Goal: Transaction & Acquisition: Purchase product/service

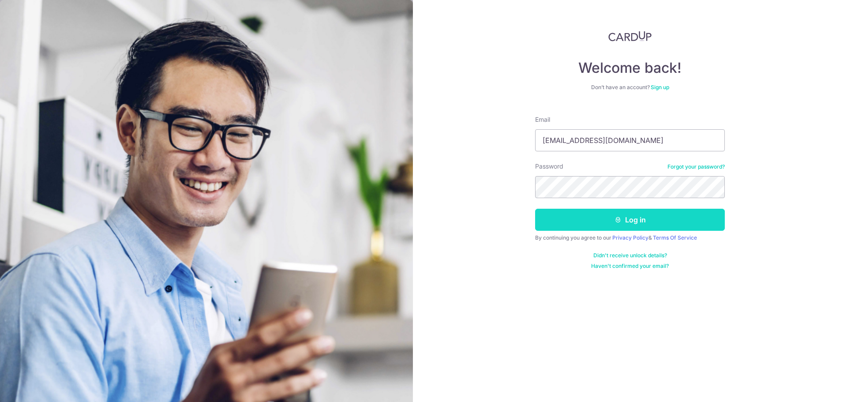
click at [645, 218] on button "Log in" at bounding box center [630, 220] width 190 height 22
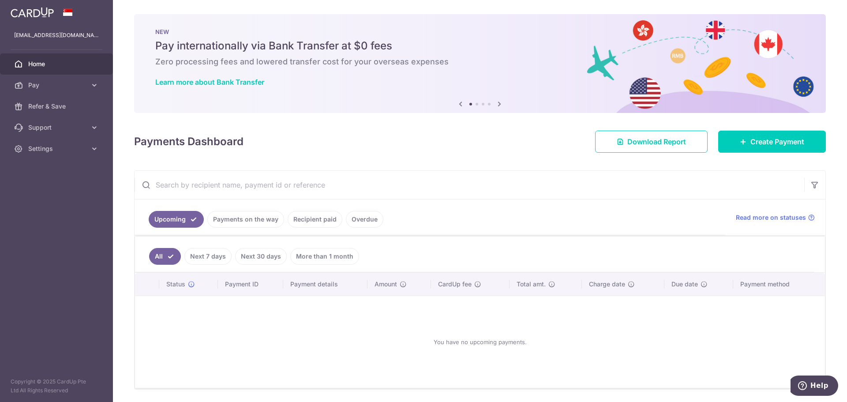
scroll to position [29, 0]
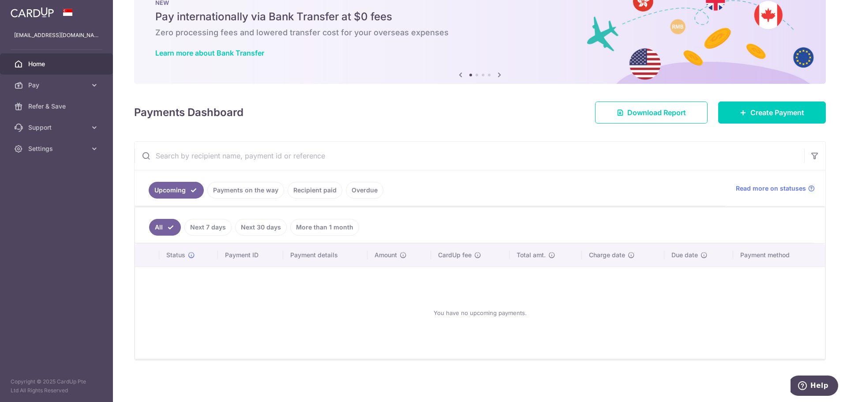
click at [240, 193] on link "Payments on the way" at bounding box center [245, 190] width 77 height 17
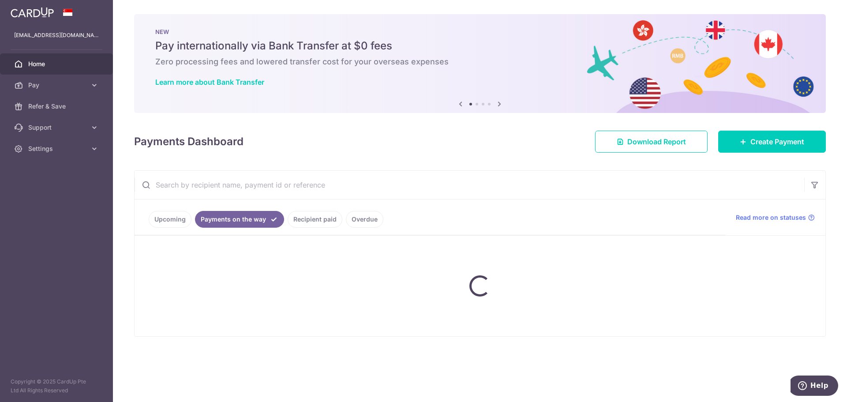
scroll to position [0, 0]
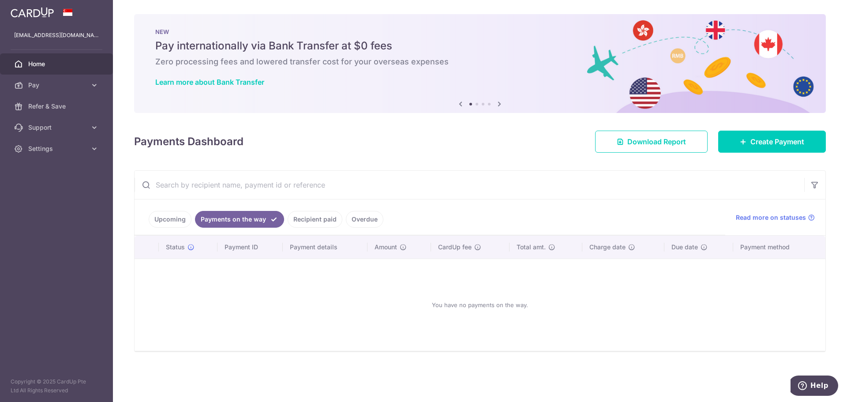
click at [322, 220] on link "Recipient paid" at bounding box center [314, 219] width 55 height 17
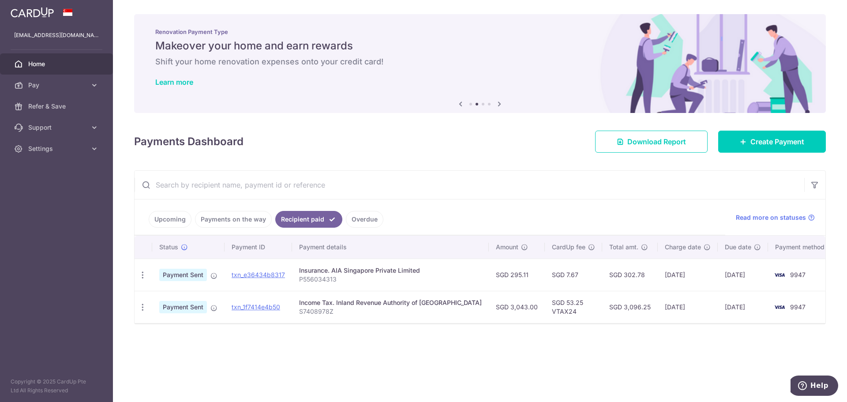
click at [363, 219] on link "Overdue" at bounding box center [364, 219] width 37 height 17
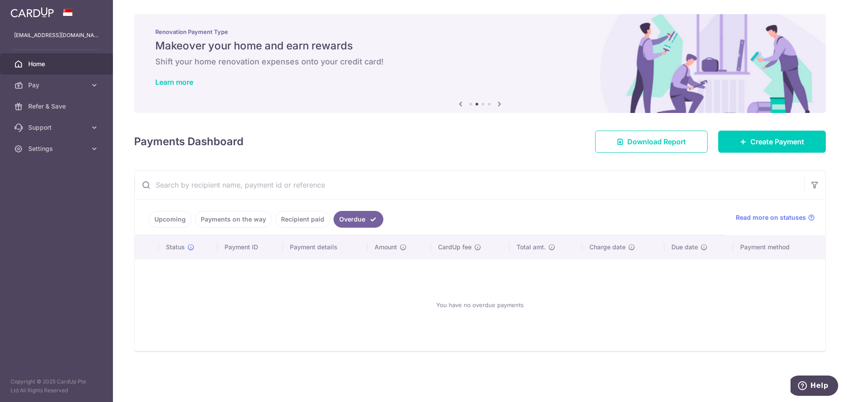
click at [176, 220] on link "Upcoming" at bounding box center [170, 219] width 43 height 17
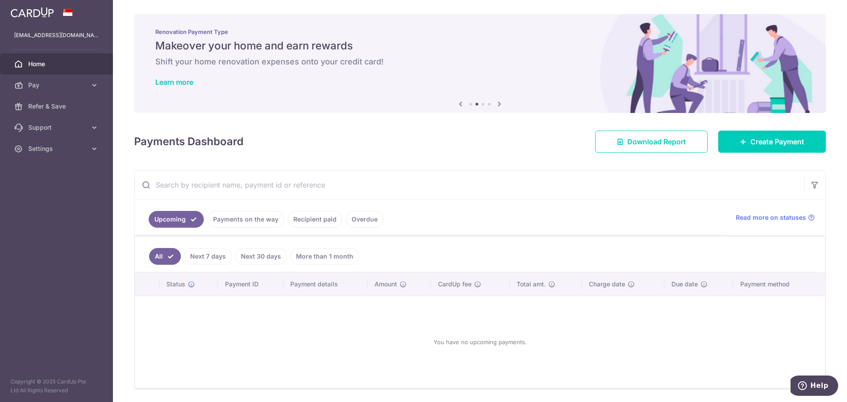
click at [202, 254] on link "Next 7 days" at bounding box center [207, 256] width 47 height 17
click at [171, 218] on link "Upcoming" at bounding box center [176, 219] width 55 height 17
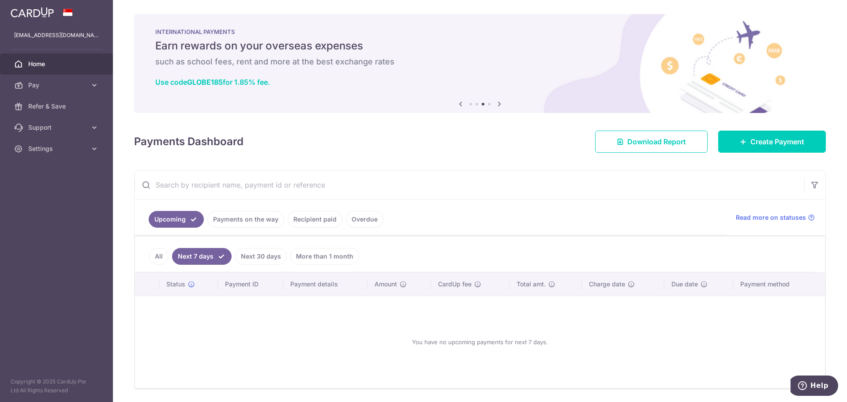
click at [156, 254] on link "All" at bounding box center [158, 256] width 19 height 17
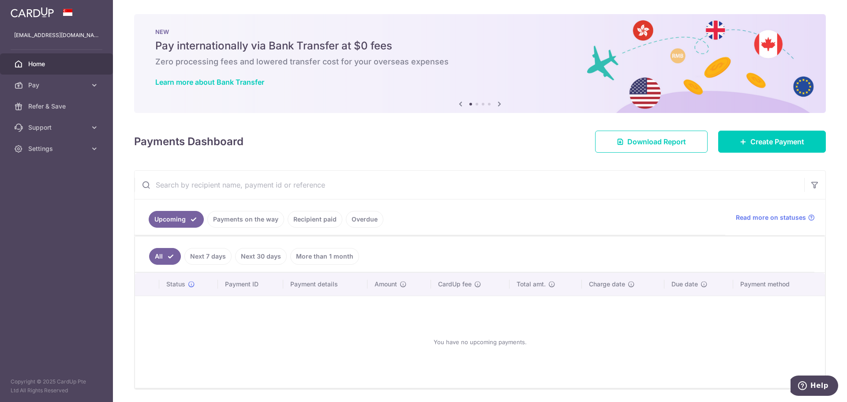
click at [233, 217] on link "Payments on the way" at bounding box center [245, 219] width 77 height 17
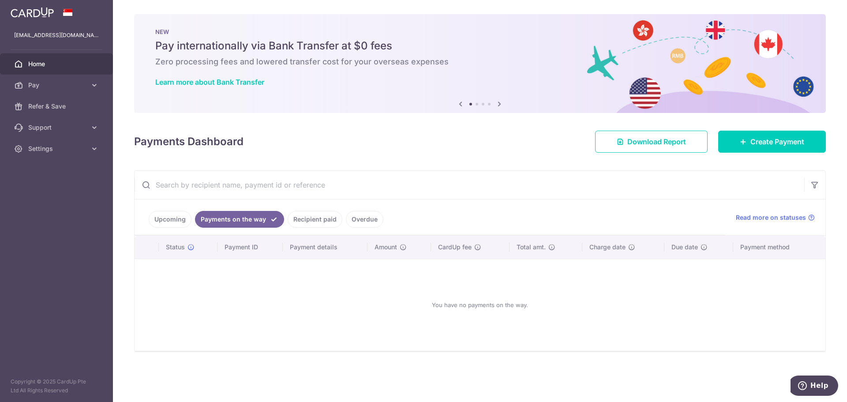
click at [302, 218] on link "Recipient paid" at bounding box center [314, 219] width 55 height 17
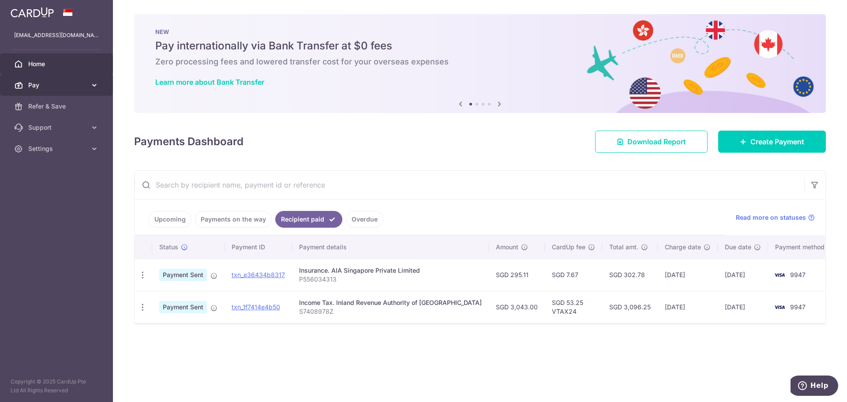
click at [41, 87] on span "Pay" at bounding box center [57, 85] width 58 height 9
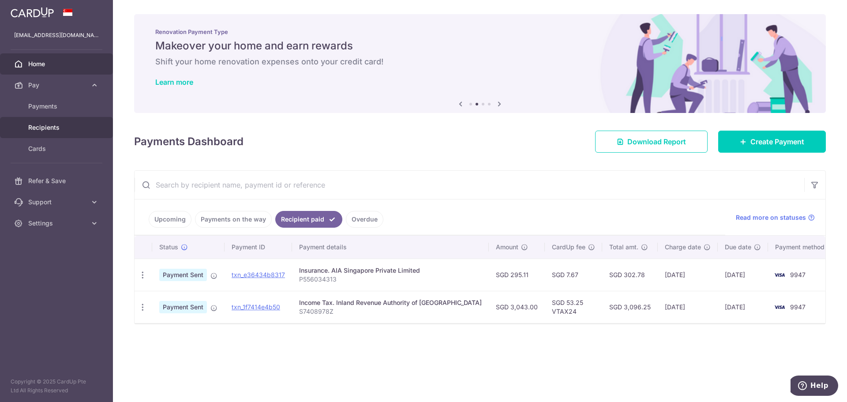
click at [47, 127] on span "Recipients" at bounding box center [57, 127] width 58 height 9
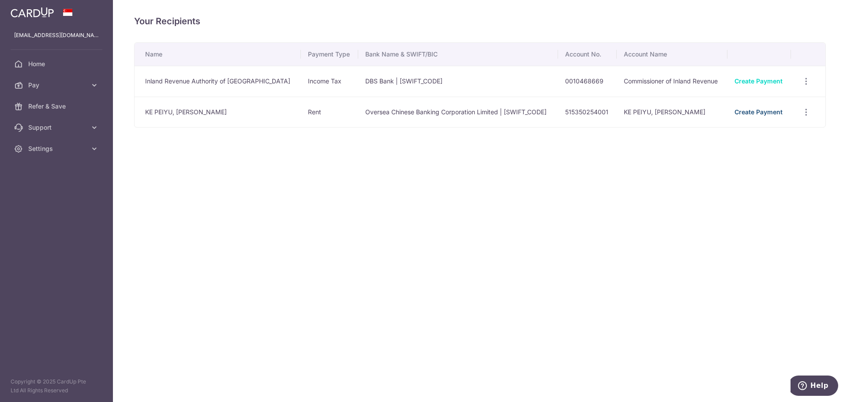
click at [744, 112] on link "Create Payment" at bounding box center [758, 111] width 48 height 7
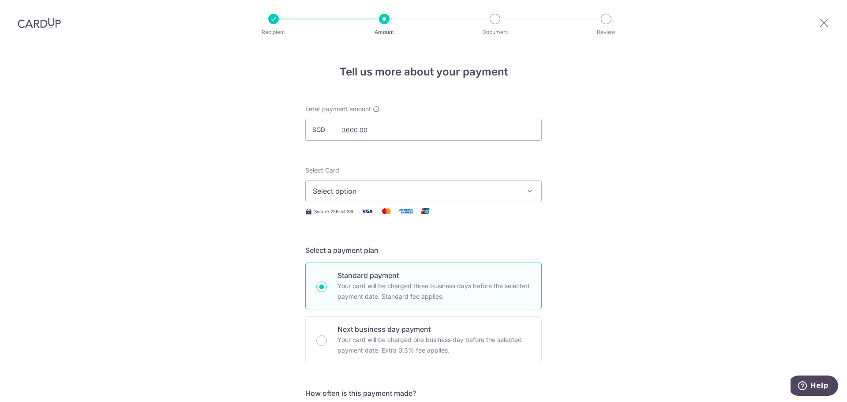
type input "3,600.00"
click at [358, 187] on span "Select option" at bounding box center [415, 191] width 205 height 11
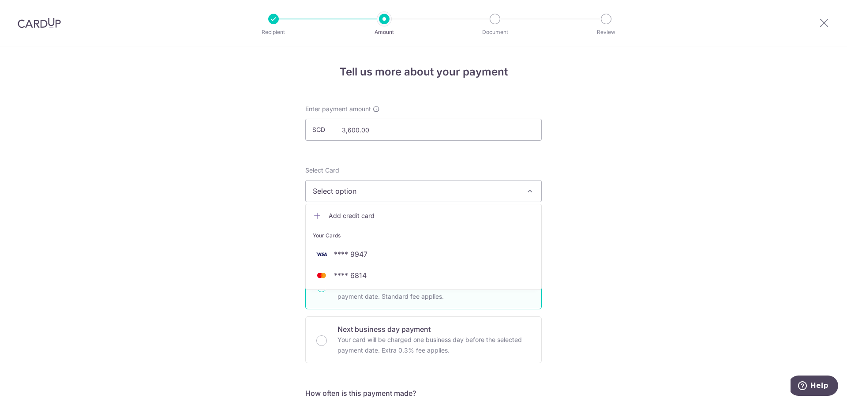
click at [368, 191] on span "Select option" at bounding box center [415, 191] width 205 height 11
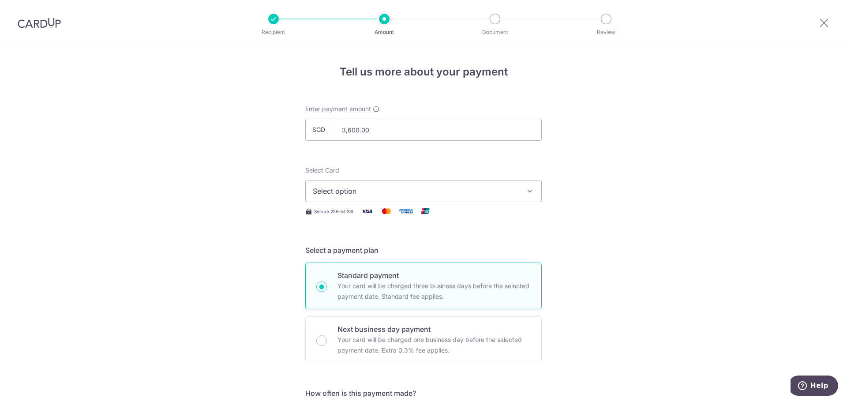
click at [368, 191] on span "Select option" at bounding box center [415, 191] width 205 height 11
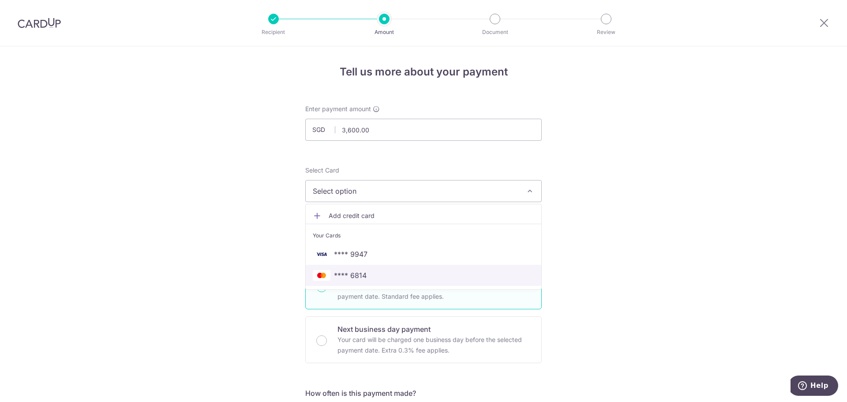
click at [351, 276] on span "**** 6814" at bounding box center [350, 275] width 33 height 11
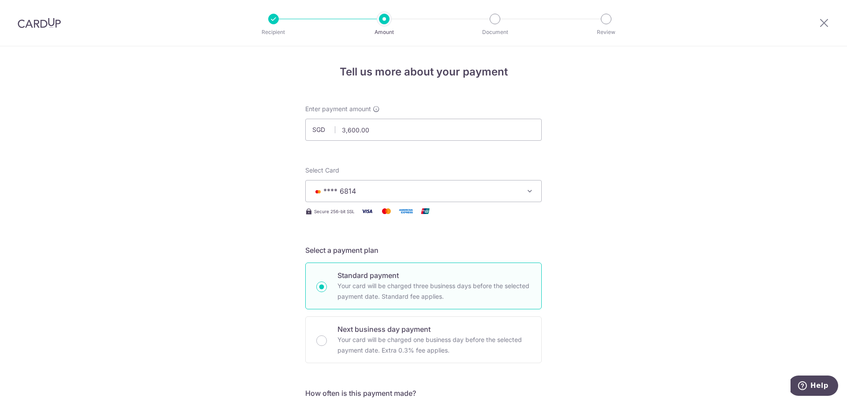
scroll to position [132, 0]
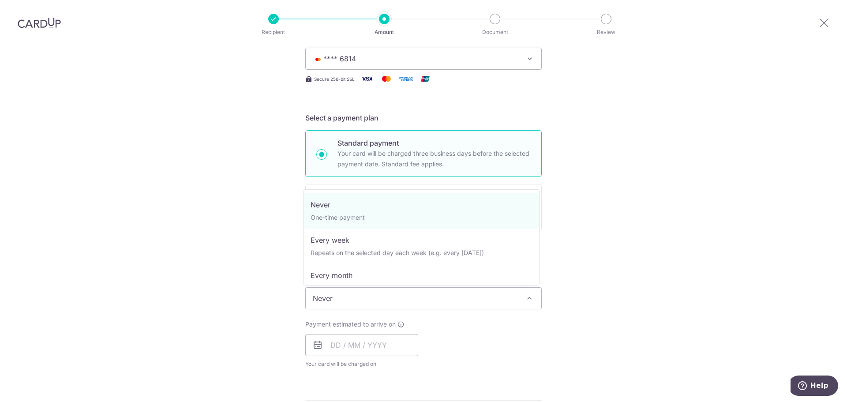
click at [340, 299] on span "Never" at bounding box center [423, 297] width 235 height 21
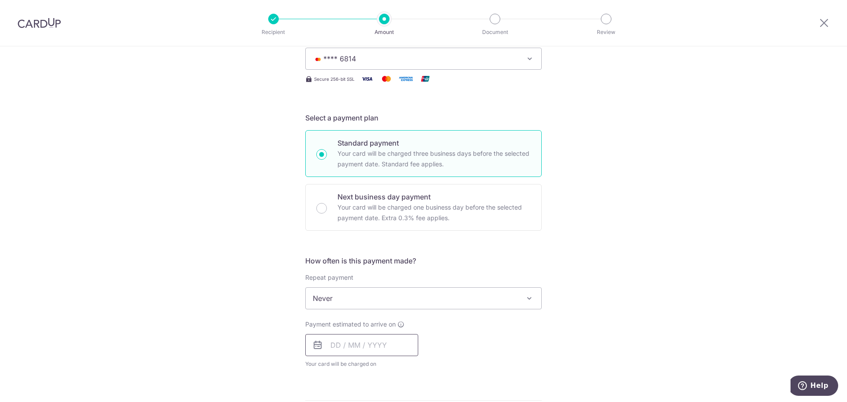
click at [335, 345] on input "text" at bounding box center [361, 345] width 113 height 22
click at [592, 284] on div "Tell us more about your payment Enter payment amount SGD 3,600.00 3600.00 Selec…" at bounding box center [423, 313] width 847 height 798
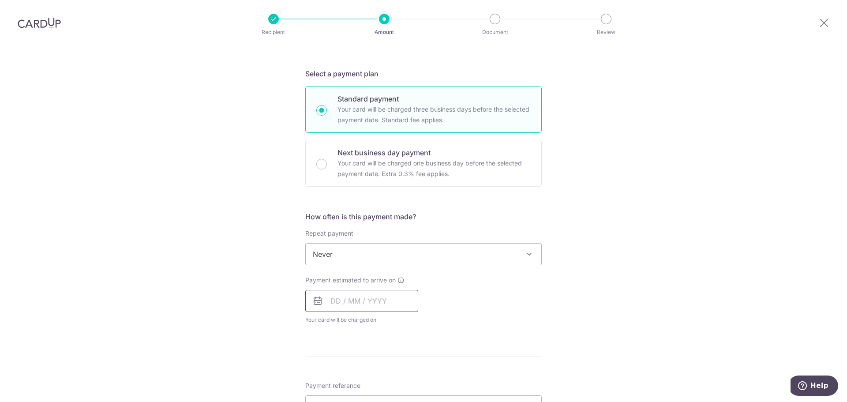
click at [331, 303] on input "text" at bounding box center [361, 301] width 113 height 22
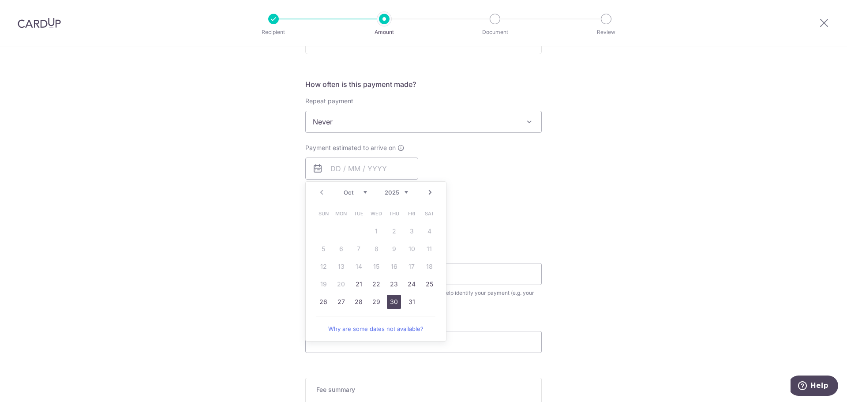
drag, startPoint x: 391, startPoint y: 302, endPoint x: 300, endPoint y: 259, distance: 101.0
click at [391, 302] on link "30" at bounding box center [394, 302] width 14 height 14
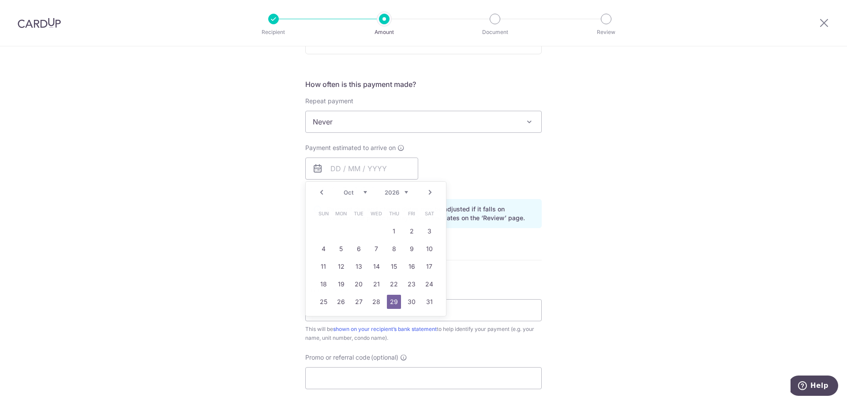
type input "[DATE]"
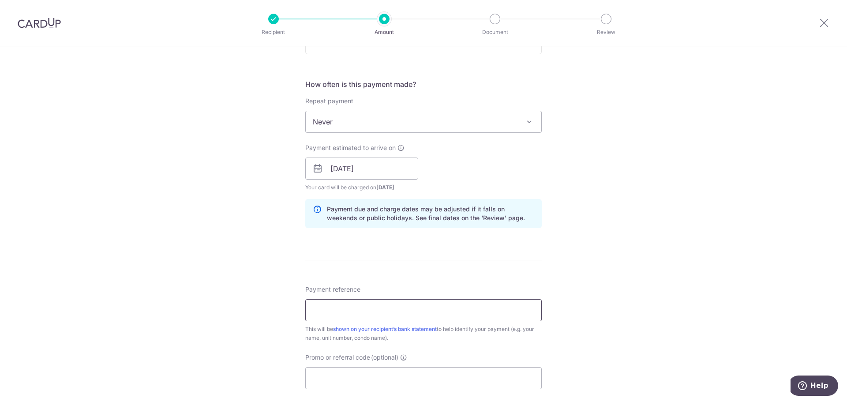
click at [373, 311] on input "Payment reference" at bounding box center [423, 310] width 236 height 22
type input "TiffanyLimRent#01-66"
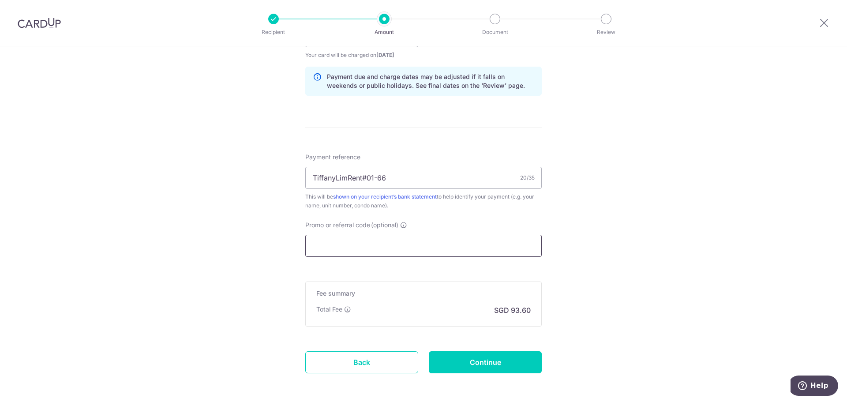
click at [336, 247] on input "Promo or referral code (optional)" at bounding box center [423, 246] width 236 height 22
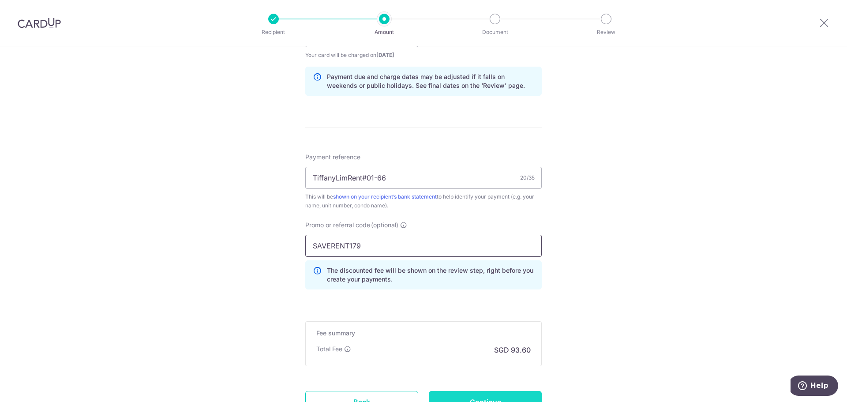
type input "SAVERENT179"
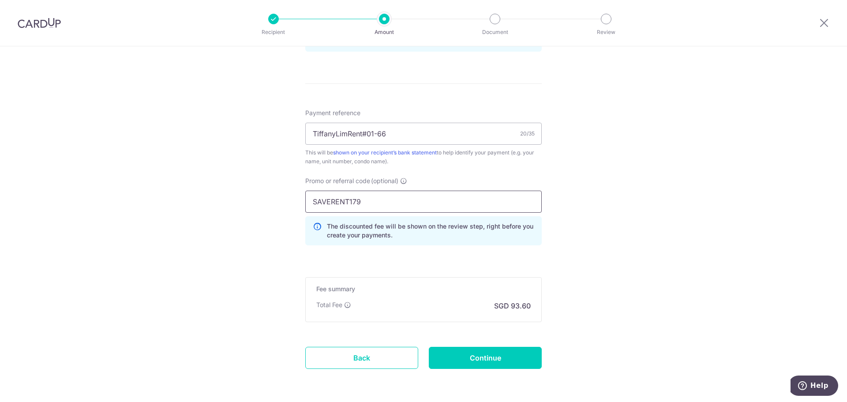
scroll to position [518, 0]
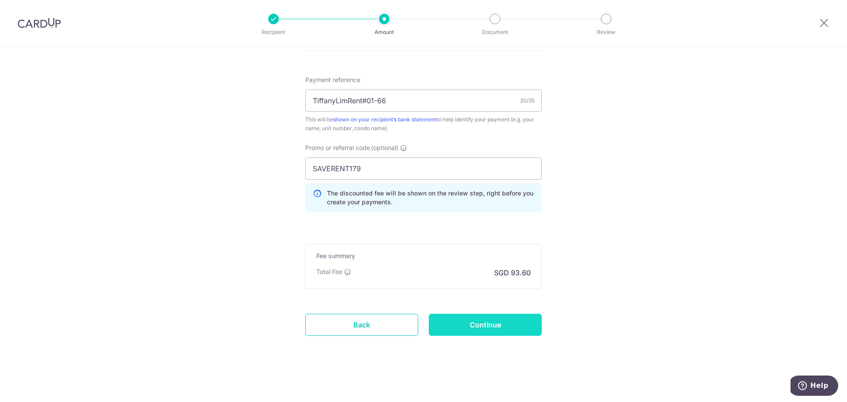
click at [474, 323] on input "Continue" at bounding box center [485, 324] width 113 height 22
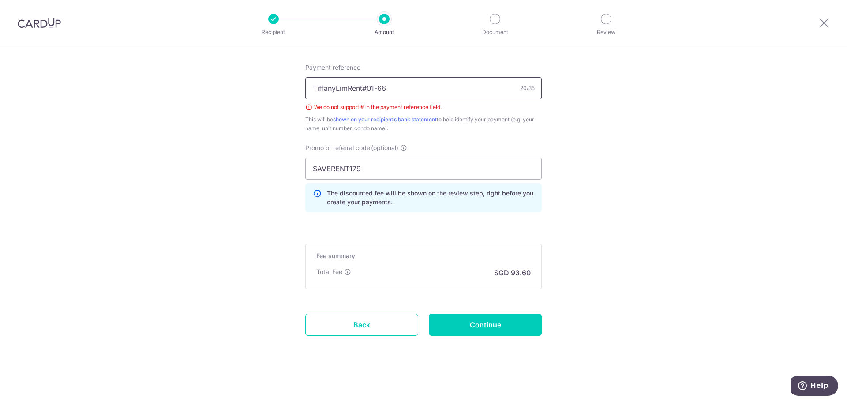
click at [368, 89] on input "TiffanyLimRent#01-66" at bounding box center [423, 88] width 236 height 22
type input "TiffanyLimRent01-66"
click at [482, 327] on input "Continue" at bounding box center [485, 324] width 113 height 22
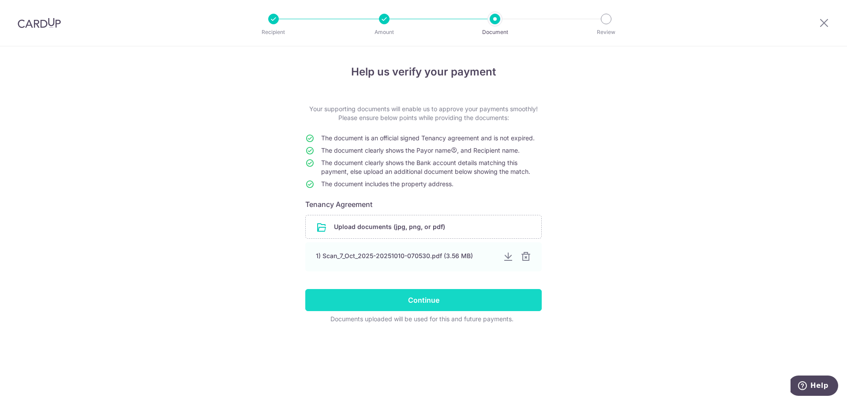
click at [420, 302] on input "Continue" at bounding box center [423, 300] width 236 height 22
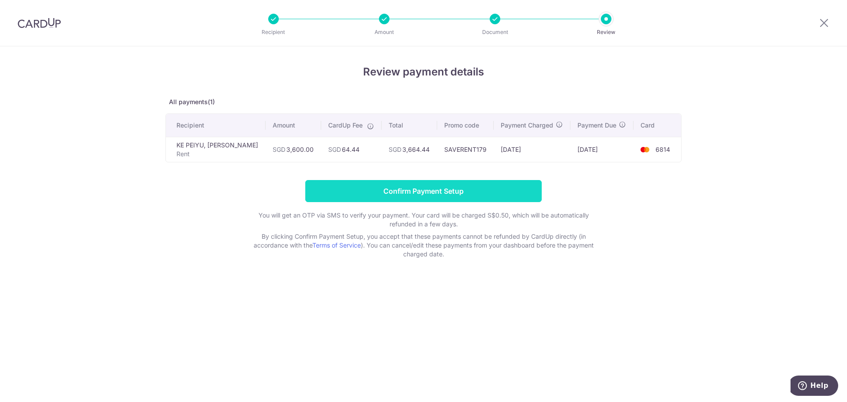
click at [421, 186] on input "Confirm Payment Setup" at bounding box center [423, 191] width 236 height 22
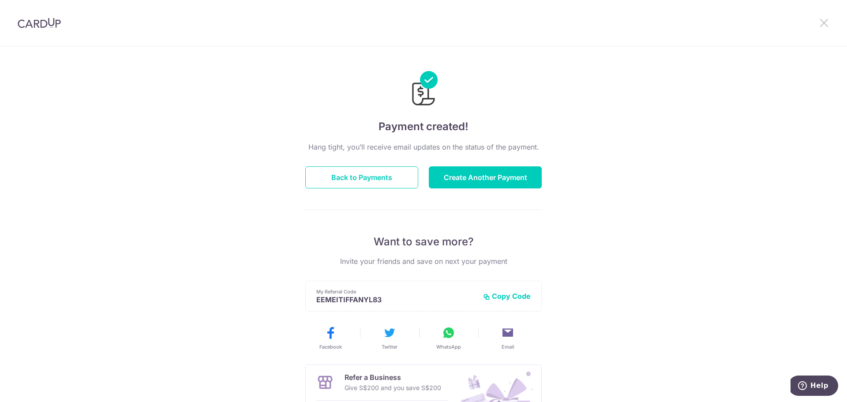
click at [824, 23] on icon at bounding box center [823, 22] width 11 height 11
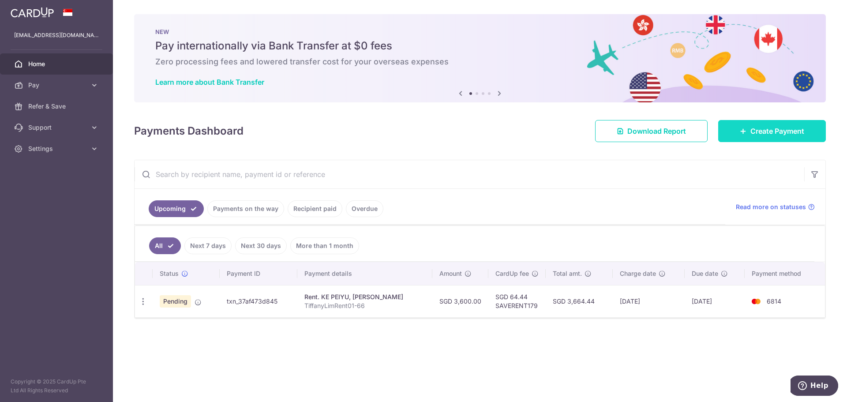
click at [765, 129] on span "Create Payment" at bounding box center [777, 131] width 54 height 11
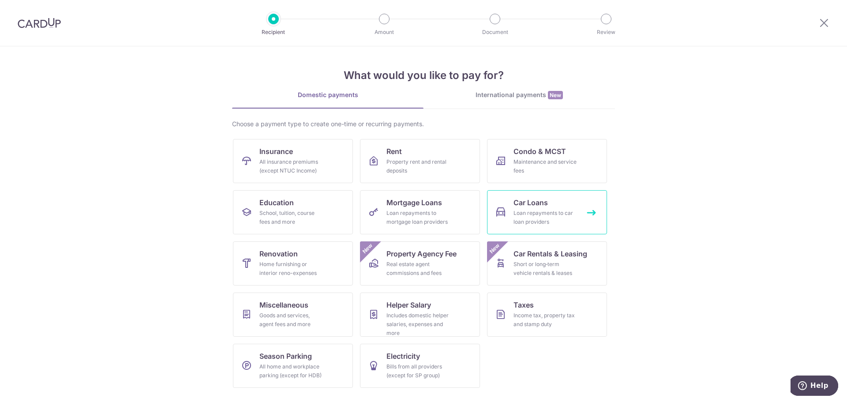
click at [527, 206] on span "Car Loans" at bounding box center [530, 202] width 34 height 11
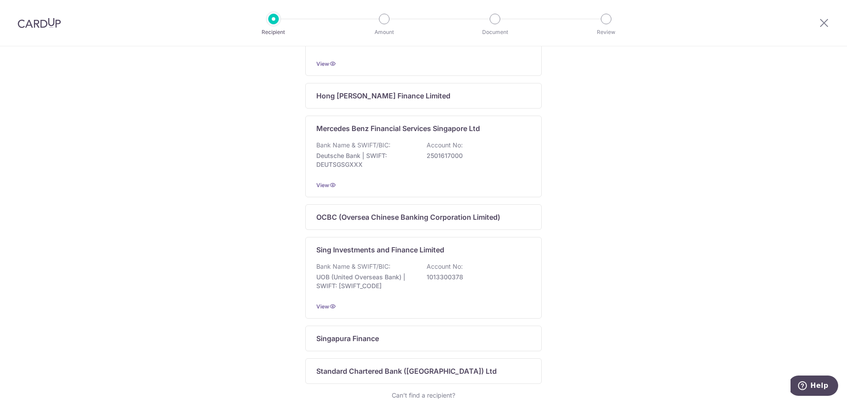
scroll to position [485, 0]
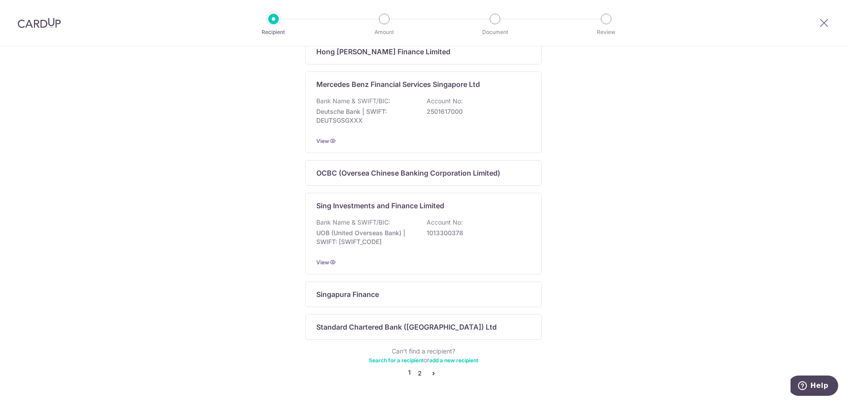
click at [417, 377] on link "2" at bounding box center [419, 373] width 11 height 11
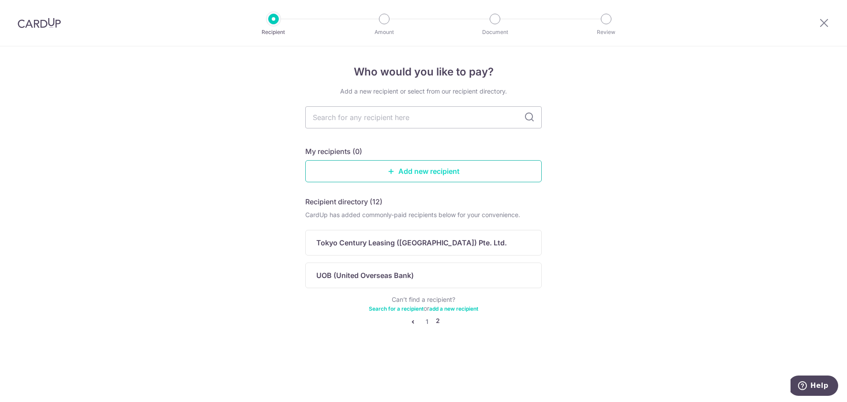
click at [397, 172] on link "Add new recipient" at bounding box center [423, 171] width 236 height 22
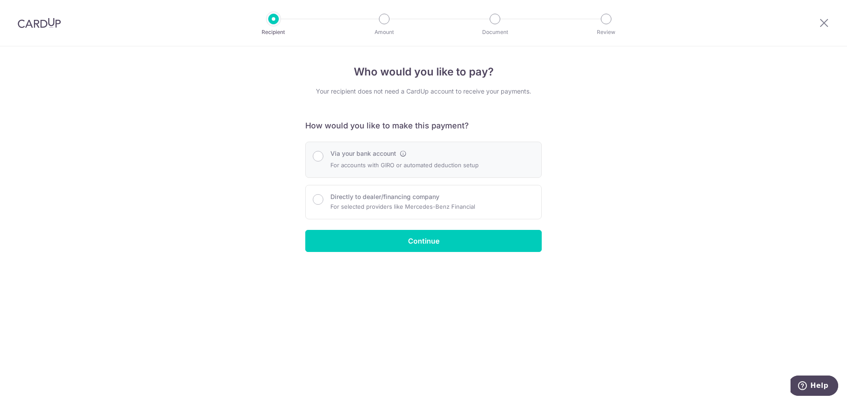
click at [326, 155] on div "Via your bank account For accounts with GIRO or automated deduction setup" at bounding box center [423, 159] width 221 height 21
radio input "true"
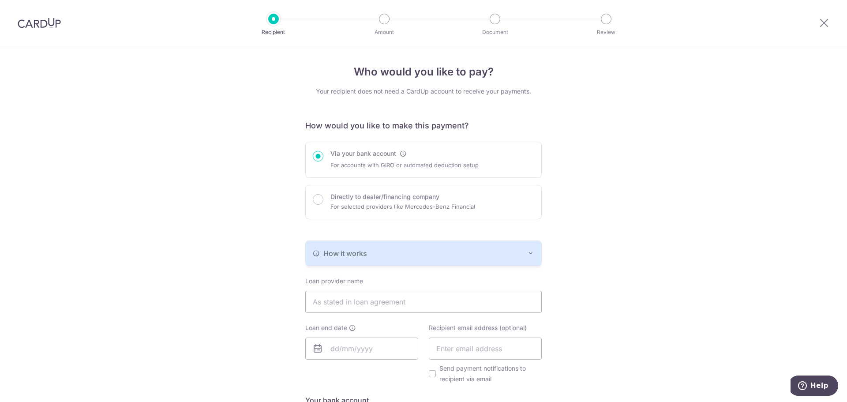
click at [362, 251] on span "How it works" at bounding box center [345, 253] width 44 height 11
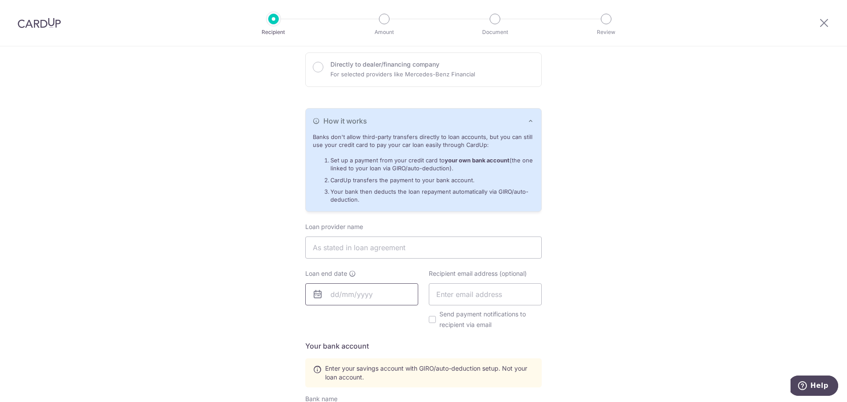
scroll to position [220, 0]
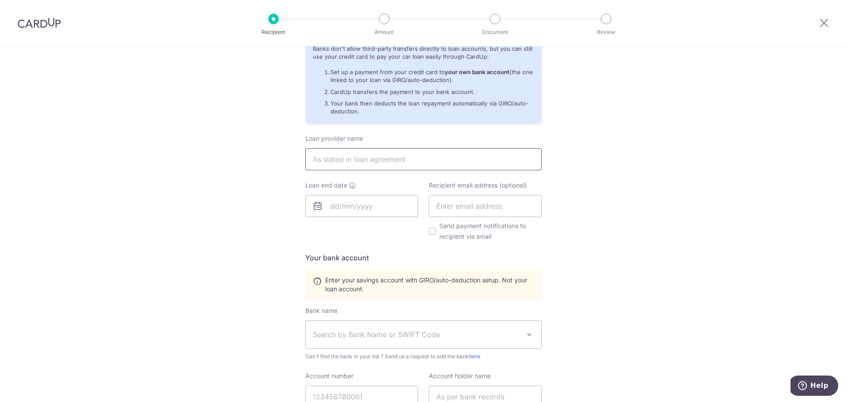
click at [346, 159] on input "text" at bounding box center [423, 159] width 236 height 22
click at [347, 160] on input "text" at bounding box center [423, 159] width 236 height 22
type input "DBS"
click at [330, 205] on input "text" at bounding box center [361, 206] width 113 height 22
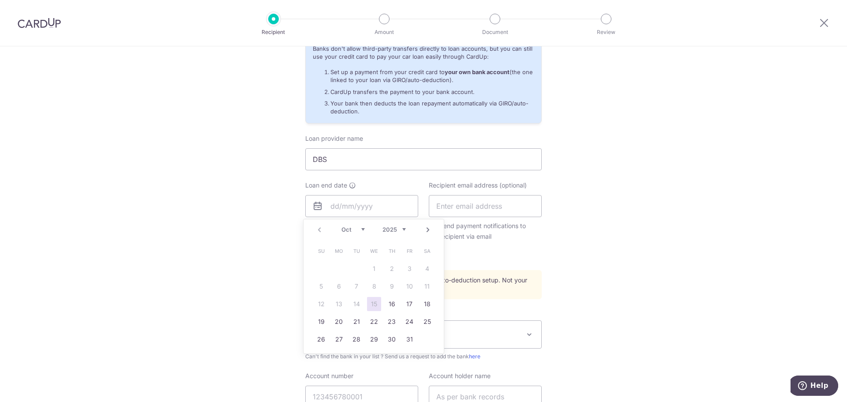
click at [428, 228] on link "Next" at bounding box center [427, 229] width 11 height 11
drag, startPoint x: 396, startPoint y: 228, endPoint x: 402, endPoint y: 227, distance: 5.5
click at [396, 228] on select "2025 2026 2027 2028 2029 2030 2031 2032 2033 2034 2035" at bounding box center [393, 229] width 23 height 7
click at [363, 229] on select "Jan Feb Mar Apr May Jun Jul Aug Sep Oct Nov Dec" at bounding box center [352, 229] width 23 height 7
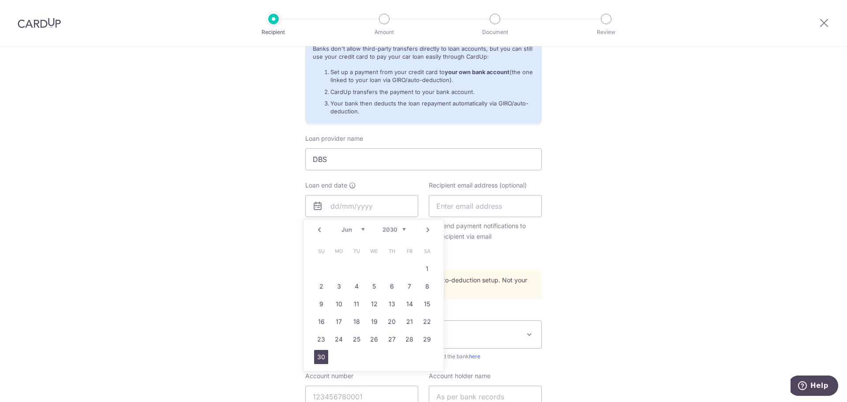
click at [320, 355] on link "30" at bounding box center [321, 357] width 14 height 14
type input "30/06/2030"
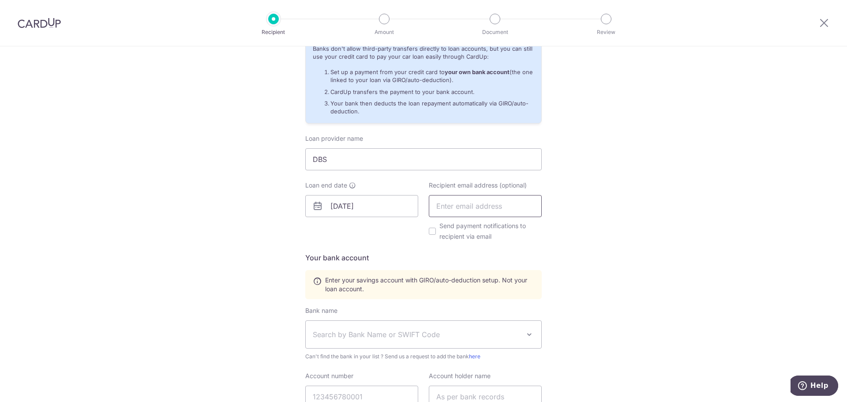
click at [480, 204] on input "text" at bounding box center [485, 206] width 113 height 22
click at [431, 234] on input "Send payment notifications to recipient via email" at bounding box center [432, 231] width 7 height 7
checkbox input "true"
click at [455, 208] on input "text" at bounding box center [485, 206] width 113 height 22
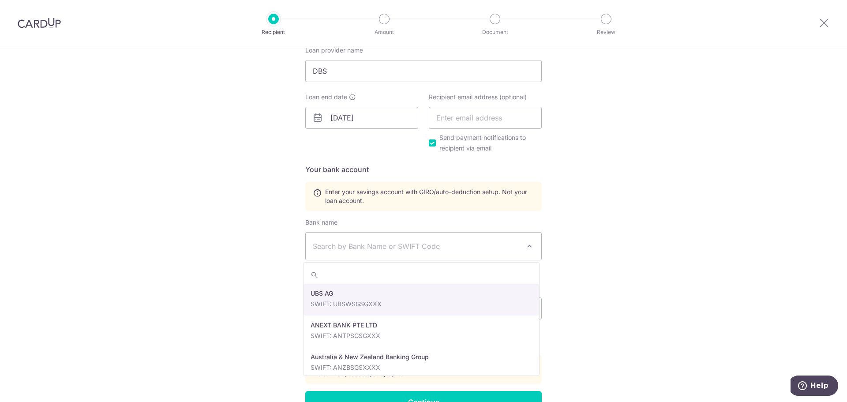
click at [414, 249] on span "Search by Bank Name or SWIFT Code" at bounding box center [416, 246] width 207 height 11
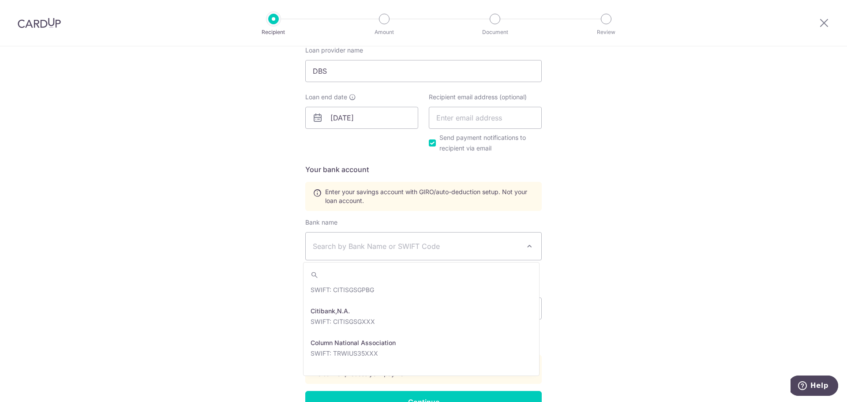
scroll to position [794, 0]
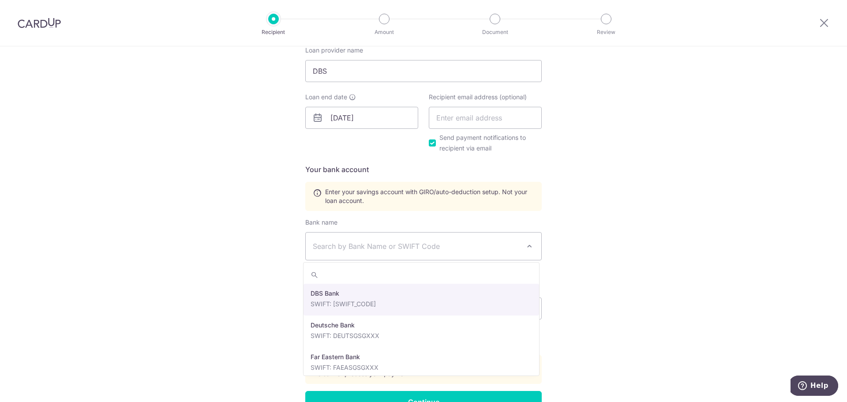
select select "6"
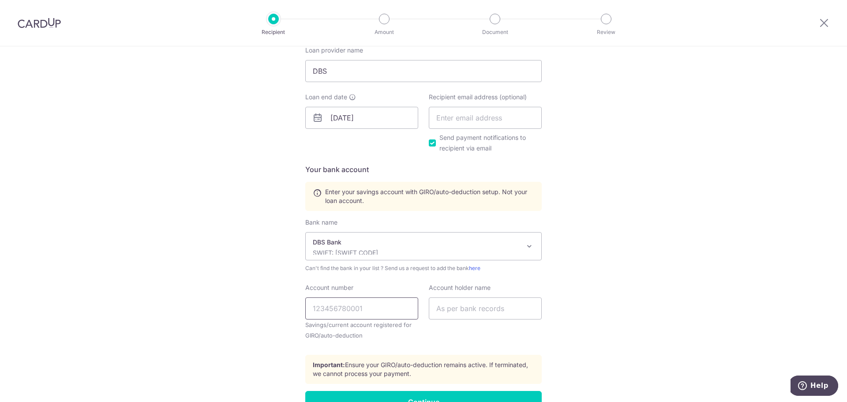
click at [362, 307] on input "Account number" at bounding box center [361, 308] width 113 height 22
drag, startPoint x: 329, startPoint y: 309, endPoint x: 342, endPoint y: 308, distance: 12.8
click at [342, 308] on input "0080032825" at bounding box center [361, 308] width 113 height 22
type input "0080032825"
click at [469, 307] on input "text" at bounding box center [485, 308] width 113 height 22
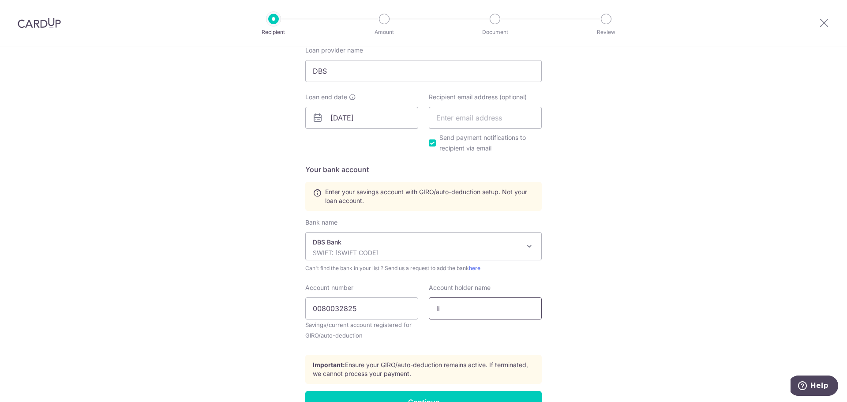
type input "l"
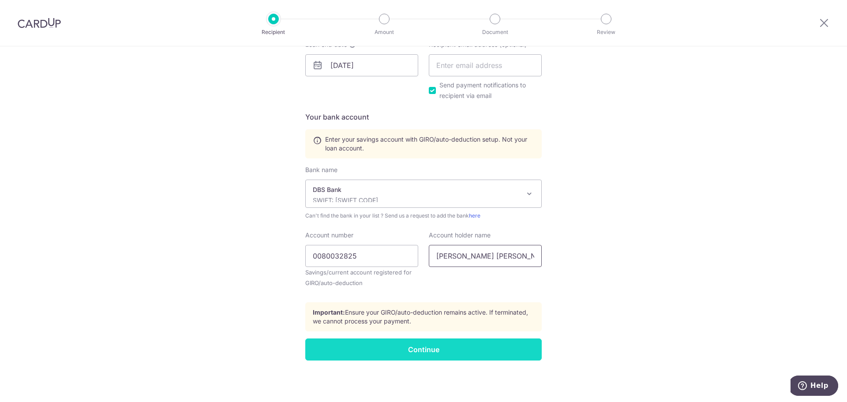
type input "LIM EE MEI TIFFANY"
click at [433, 349] on input "Continue" at bounding box center [423, 349] width 236 height 22
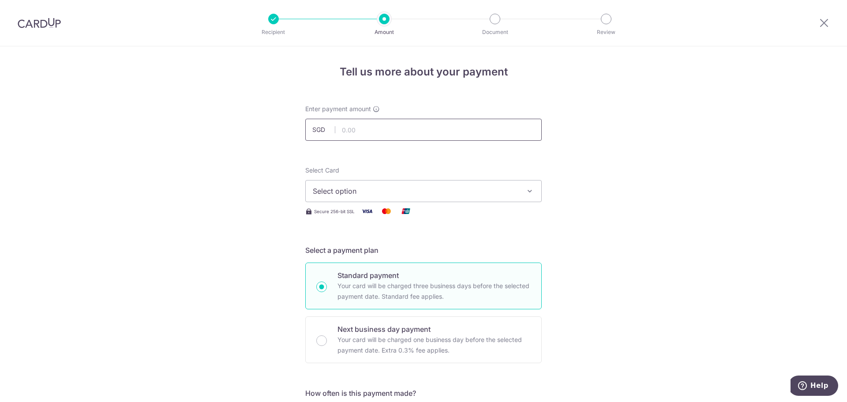
click at [350, 131] on input "text" at bounding box center [423, 130] width 236 height 22
type input "1,208.00"
click at [332, 190] on span "Select option" at bounding box center [415, 191] width 205 height 11
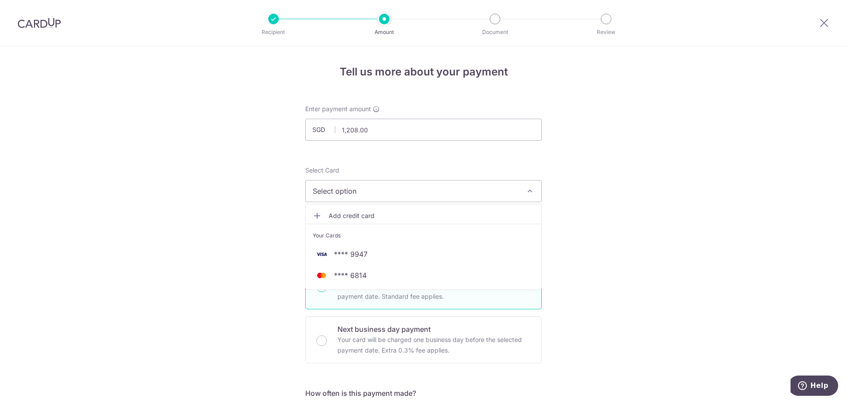
click at [355, 275] on span "**** 6814" at bounding box center [350, 275] width 33 height 11
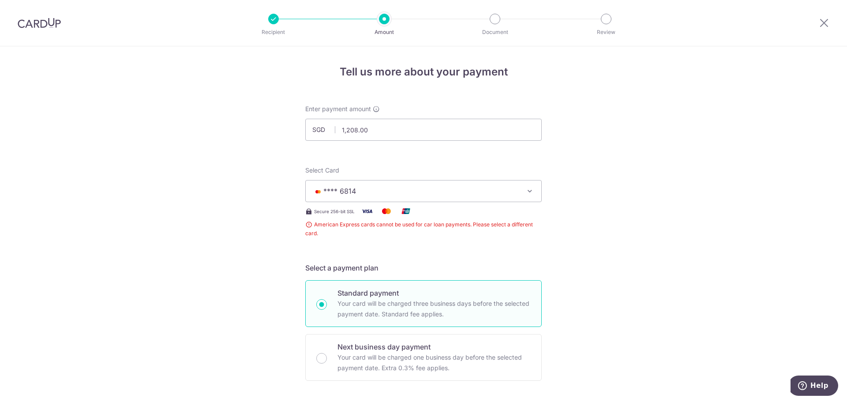
click at [414, 194] on span "**** 6814" at bounding box center [415, 191] width 205 height 11
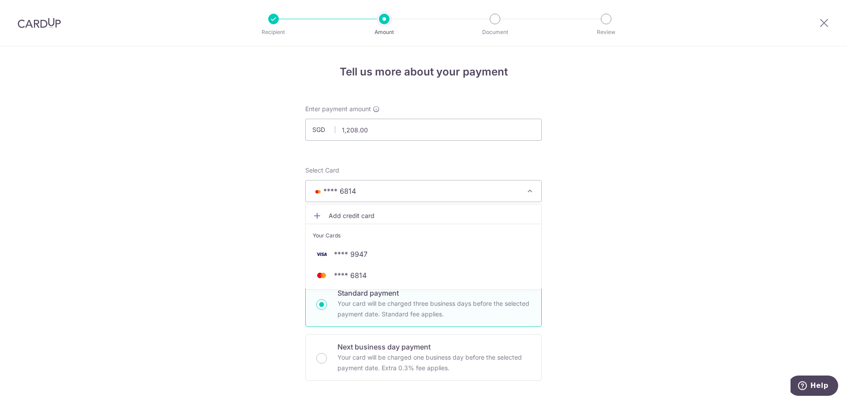
click at [348, 277] on span "**** 6814" at bounding box center [350, 275] width 33 height 11
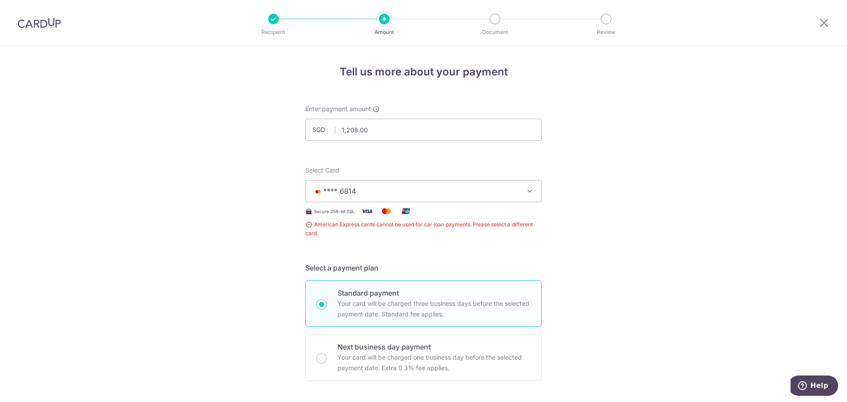
click at [431, 192] on span "**** 6814" at bounding box center [415, 191] width 205 height 11
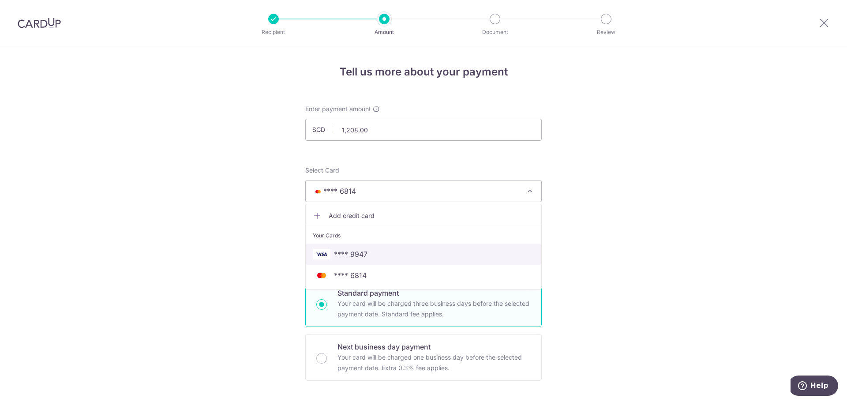
click at [360, 255] on span "**** 9947" at bounding box center [351, 254] width 34 height 11
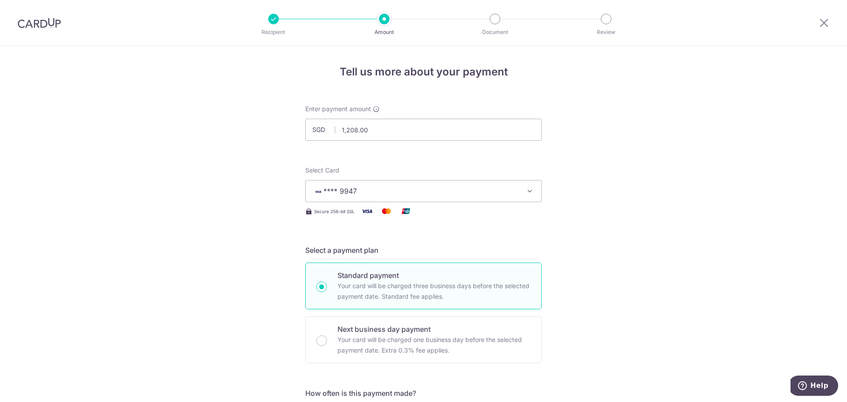
click at [422, 192] on span "**** 9947" at bounding box center [415, 191] width 205 height 11
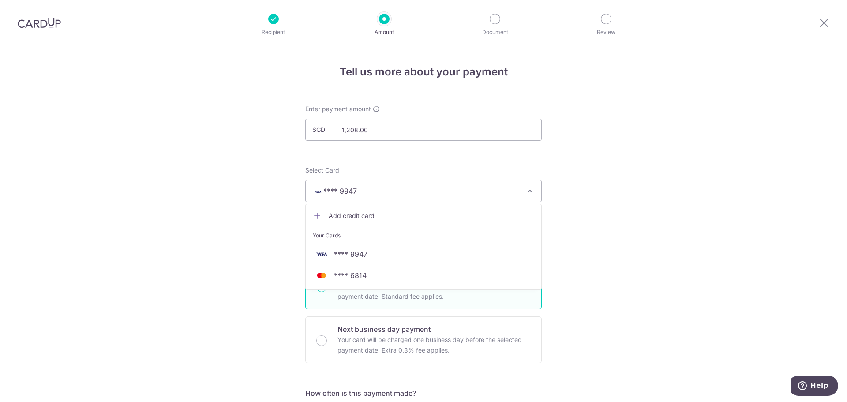
click at [351, 275] on span "**** 6814" at bounding box center [350, 275] width 33 height 11
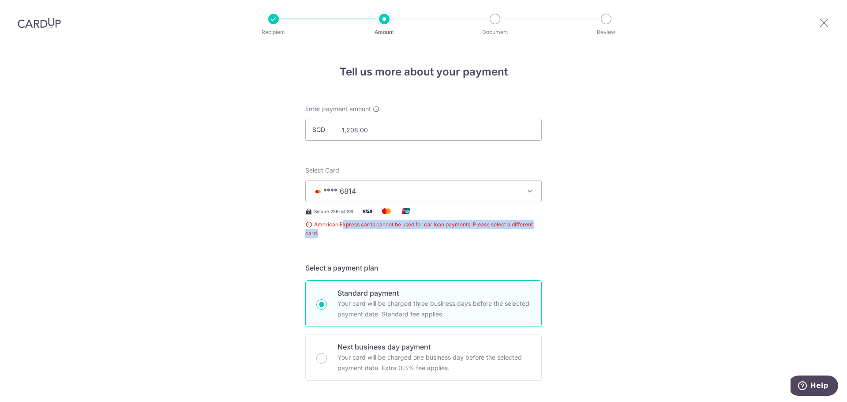
drag, startPoint x: 340, startPoint y: 224, endPoint x: 473, endPoint y: 232, distance: 133.4
click at [473, 232] on span "American Express cards cannot be used for car loan payments. Please select a di…" at bounding box center [423, 229] width 236 height 18
click at [474, 232] on span "American Express cards cannot be used for car loan payments. Please select a di…" at bounding box center [423, 229] width 236 height 18
click at [467, 192] on span "**** 6814" at bounding box center [415, 191] width 205 height 11
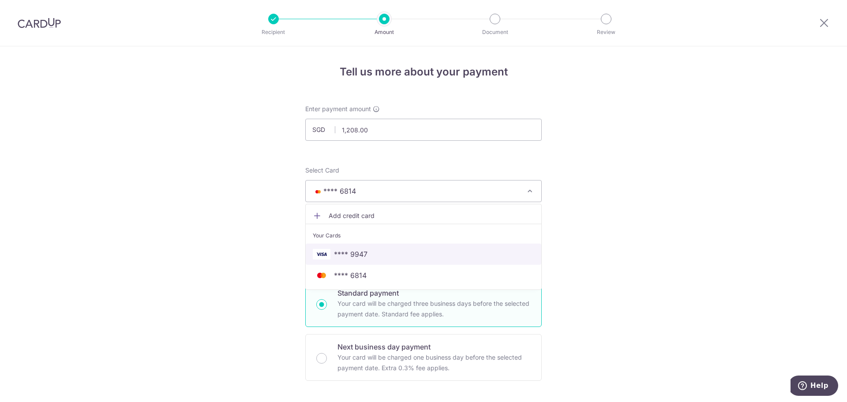
click at [363, 254] on span "**** 9947" at bounding box center [351, 254] width 34 height 11
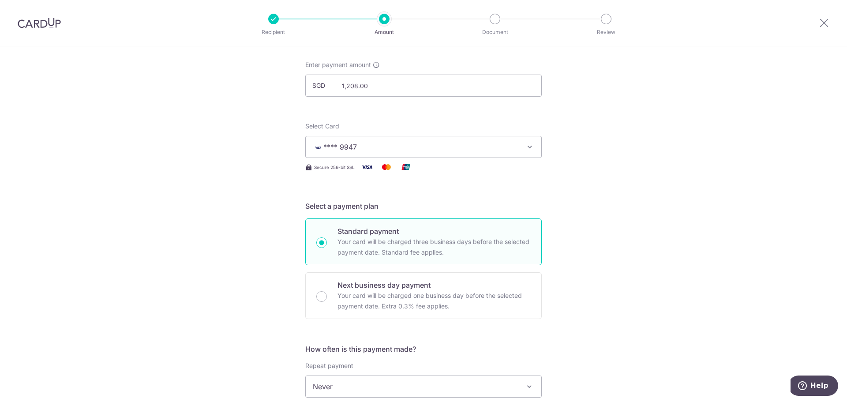
scroll to position [265, 0]
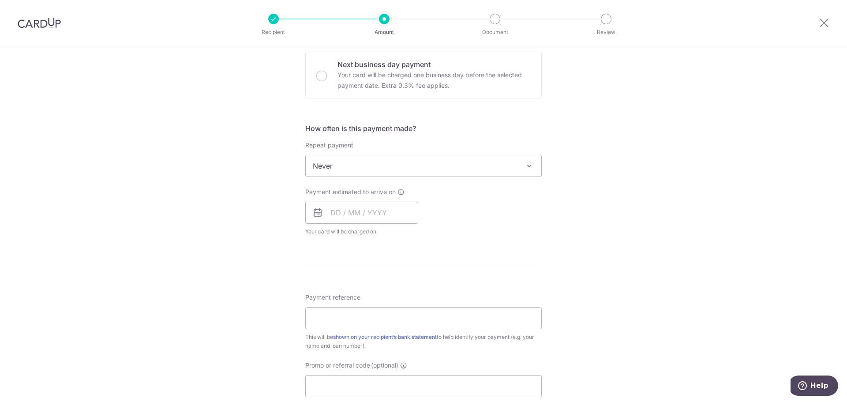
click at [382, 163] on span "Never" at bounding box center [423, 165] width 235 height 21
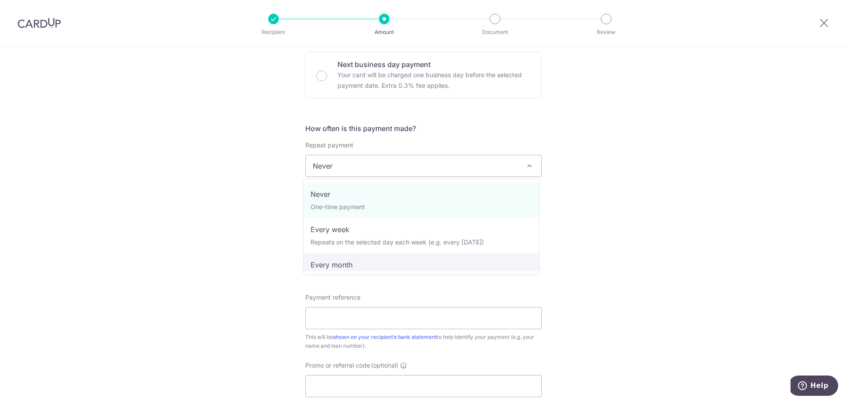
select select "3"
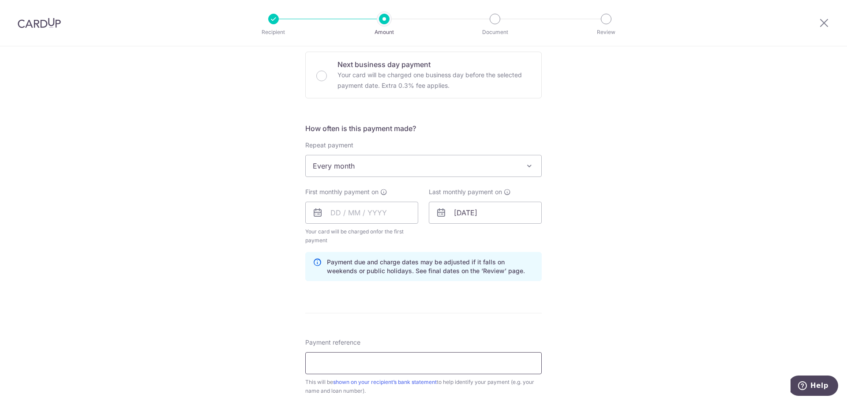
click at [345, 360] on input "Payment reference" at bounding box center [423, 363] width 236 height 22
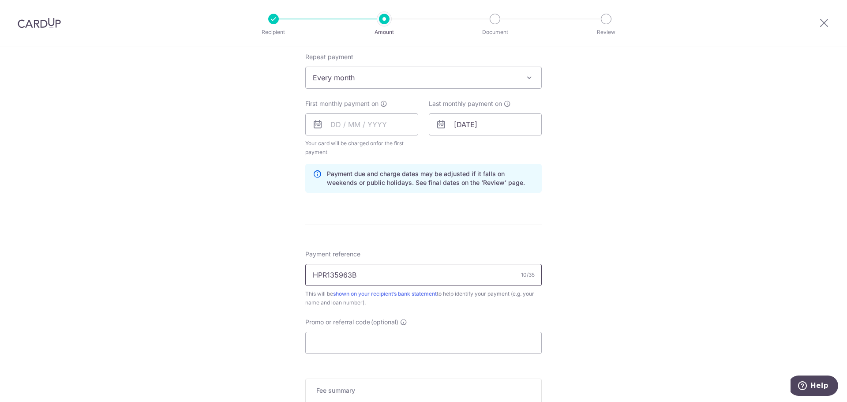
type input "HPR135963B"
click at [341, 343] on input "Promo or referral code (optional)" at bounding box center [423, 343] width 236 height 22
drag, startPoint x: 341, startPoint y: 343, endPoint x: 326, endPoint y: 342, distance: 15.0
click at [326, 342] on input "Promo or referral code (optional)" at bounding box center [423, 343] width 236 height 22
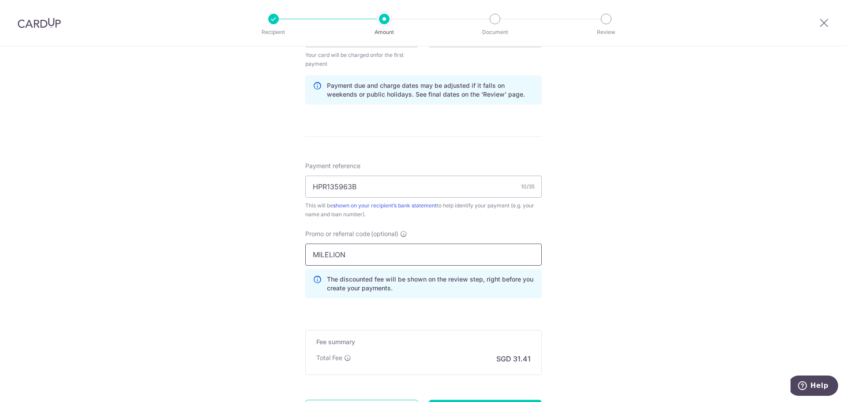
scroll to position [485, 0]
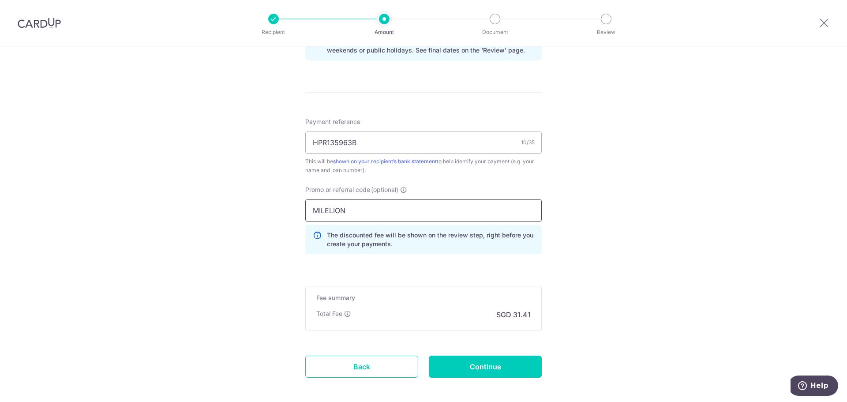
type input "MILELION"
click at [663, 253] on div "Tell us more about your payment Enter payment amount SGD 1,208.00 1208.00 Recip…" at bounding box center [423, 2] width 847 height 882
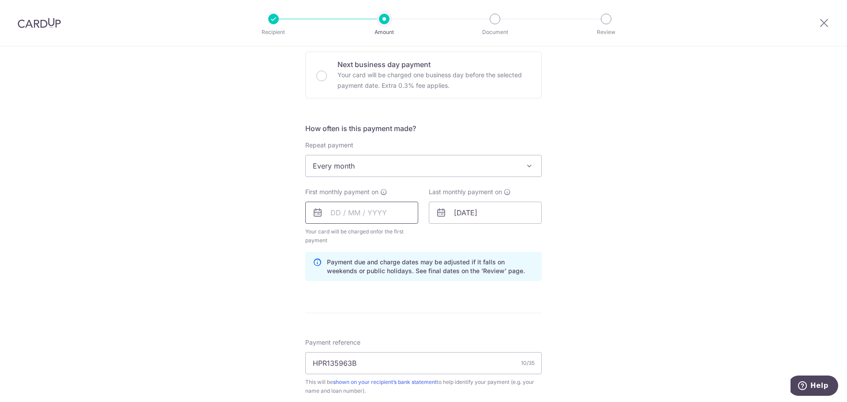
click at [332, 211] on input "text" at bounding box center [361, 213] width 113 height 22
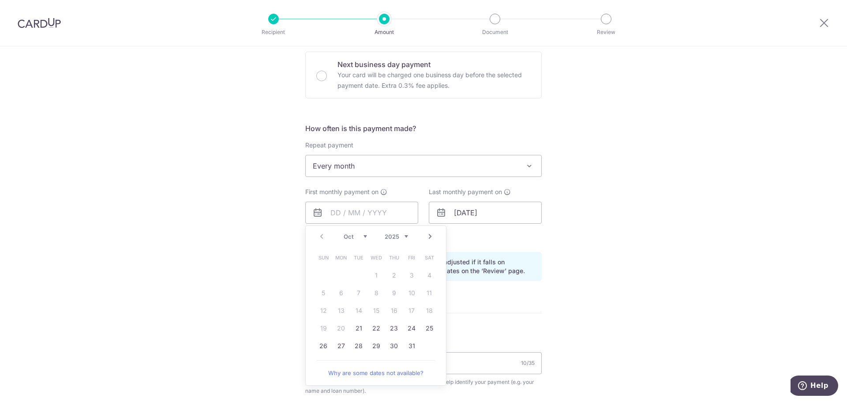
click at [343, 318] on table "Sun Mon Tue Wed Thu Fri Sat 1 2 3 4 5 6 7 8 9 10 11 12 13 14 15 16 17 18 19 20 …" at bounding box center [375, 302] width 123 height 106
click at [363, 236] on select "Oct Nov Dec" at bounding box center [354, 236] width 23 height 7
click at [361, 234] on select "Oct Nov Dec" at bounding box center [354, 236] width 23 height 7
click at [393, 345] on link "30" at bounding box center [394, 346] width 14 height 14
type input "30/10/2025"
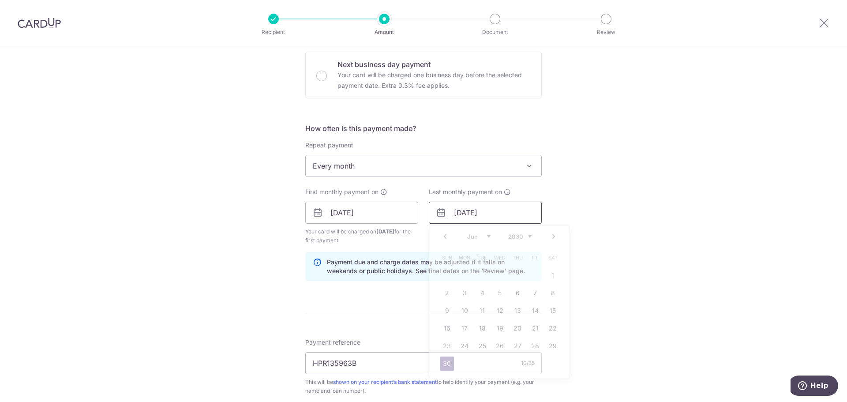
click at [455, 212] on input "30/06/2030" at bounding box center [485, 213] width 113 height 22
click at [482, 237] on select "Jan Feb Mar Apr May Jun Jul Aug Sep Oct Nov Dec" at bounding box center [478, 236] width 23 height 7
click at [515, 344] on link "30" at bounding box center [517, 346] width 14 height 14
type input "30/05/2030"
click at [627, 205] on div "Tell us more about your payment Enter payment amount SGD 1,208.00 1208.00 Recip…" at bounding box center [423, 223] width 847 height 882
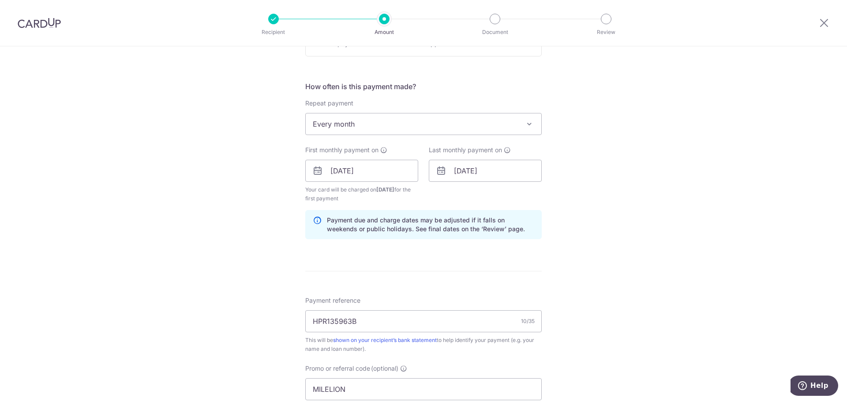
scroll to position [0, 0]
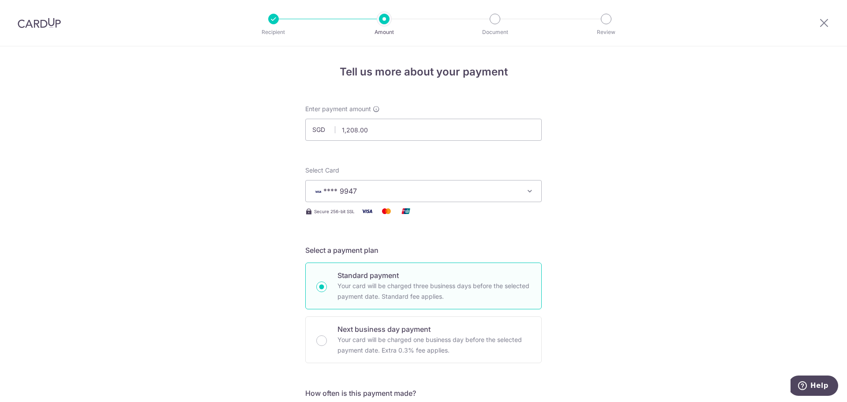
click at [521, 193] on button "**** 9947" at bounding box center [423, 191] width 236 height 22
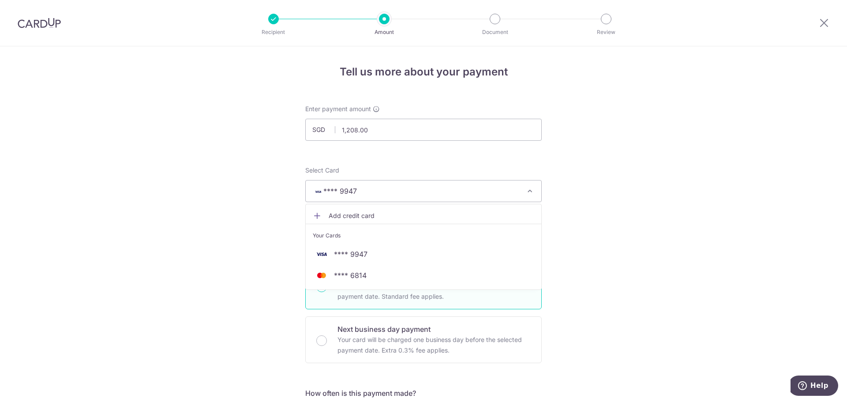
click at [348, 275] on span "**** 6814" at bounding box center [350, 275] width 33 height 11
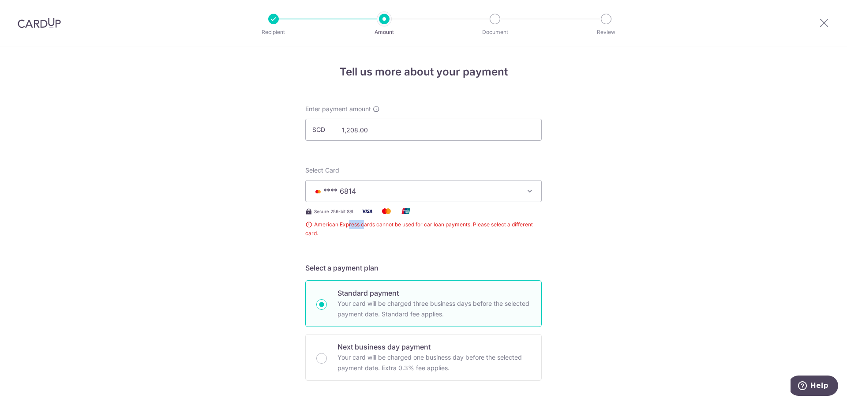
drag, startPoint x: 347, startPoint y: 225, endPoint x: 382, endPoint y: 225, distance: 34.8
click at [373, 225] on span "American Express cards cannot be used for car loan payments. Please select a di…" at bounding box center [423, 229] width 236 height 18
click at [382, 225] on span "American Express cards cannot be used for car loan payments. Please select a di…" at bounding box center [423, 229] width 236 height 18
click at [529, 190] on icon "button" at bounding box center [529, 191] width 9 height 9
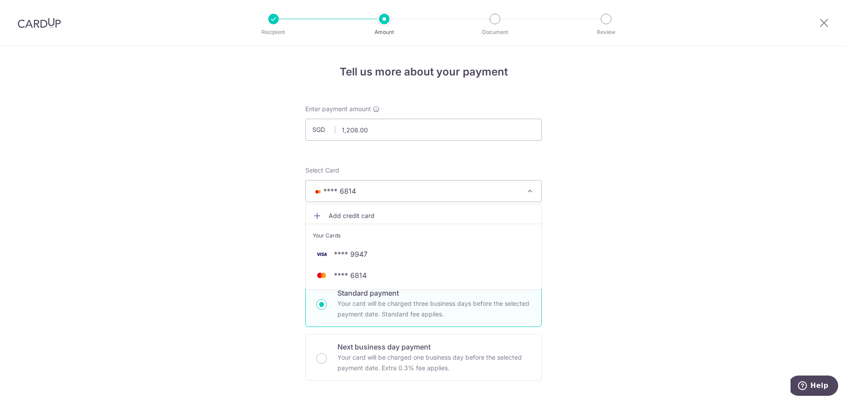
click at [354, 215] on span "Add credit card" at bounding box center [430, 215] width 205 height 9
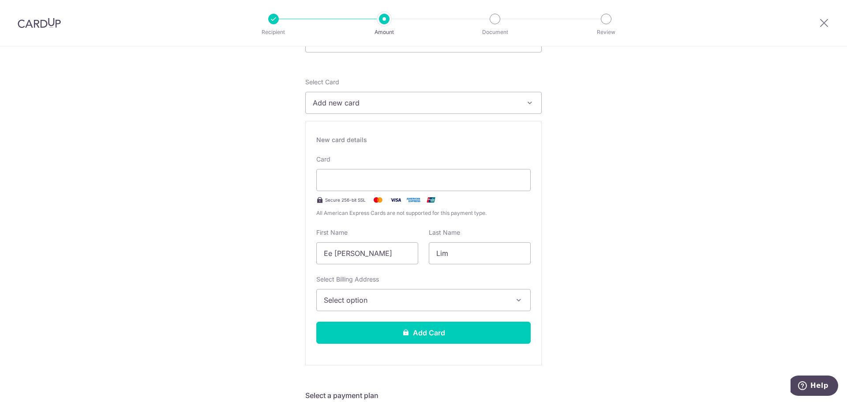
click at [433, 303] on span "Select option" at bounding box center [415, 300] width 183 height 11
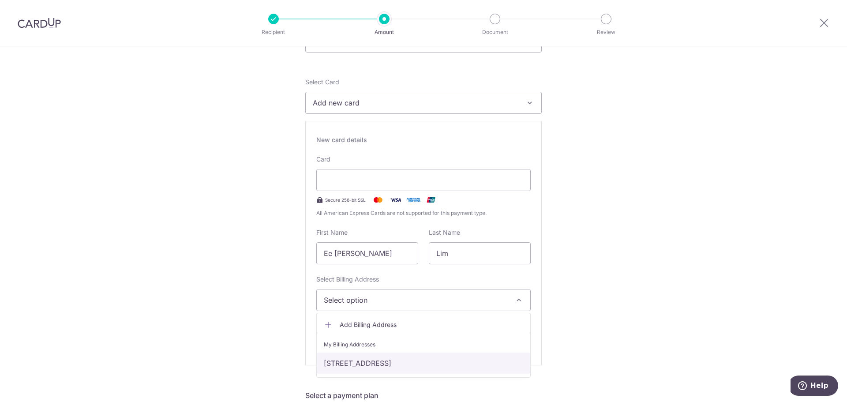
click at [382, 363] on link "30B Swiss Club Road, Singapore, Singapore, Singapore-288129" at bounding box center [423, 362] width 213 height 21
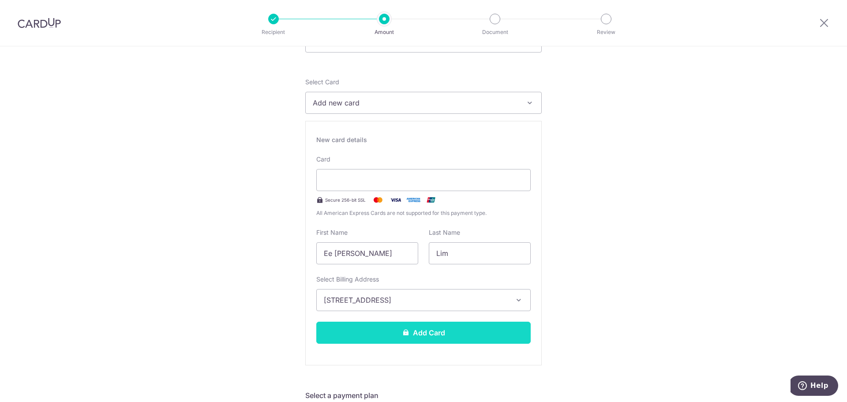
click at [430, 330] on button "Add Card" at bounding box center [423, 332] width 214 height 22
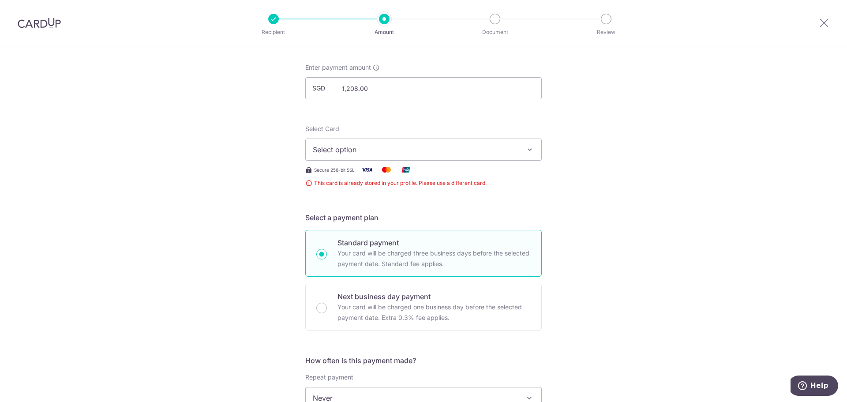
click at [457, 149] on span "Select option" at bounding box center [415, 149] width 205 height 11
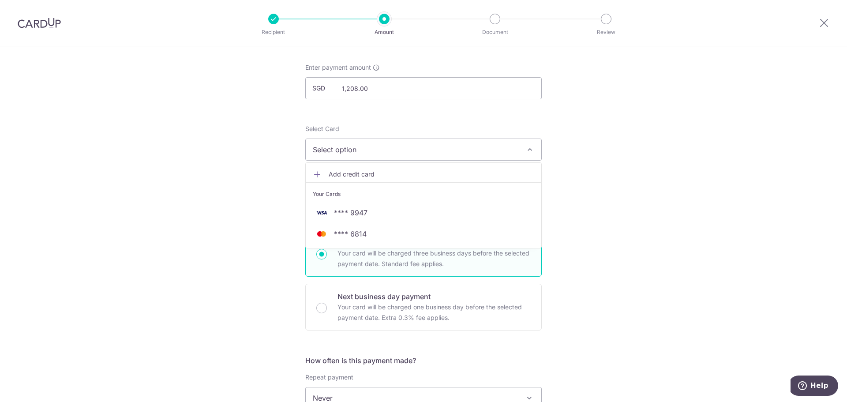
click at [352, 234] on span "**** 6814" at bounding box center [350, 233] width 33 height 11
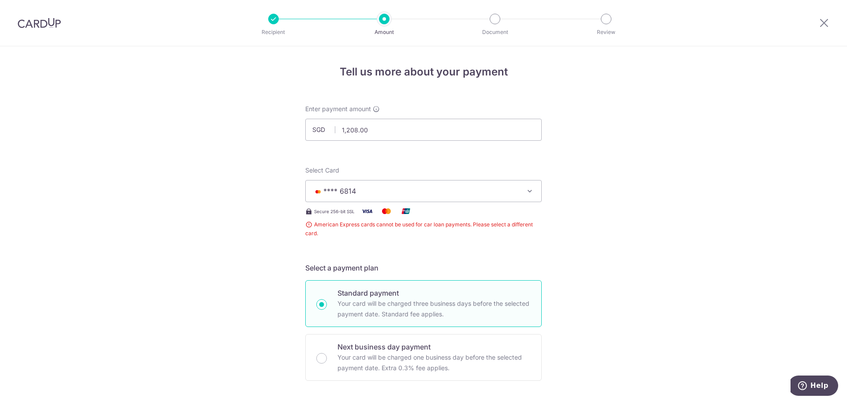
click at [441, 191] on span "**** 6814" at bounding box center [415, 191] width 205 height 11
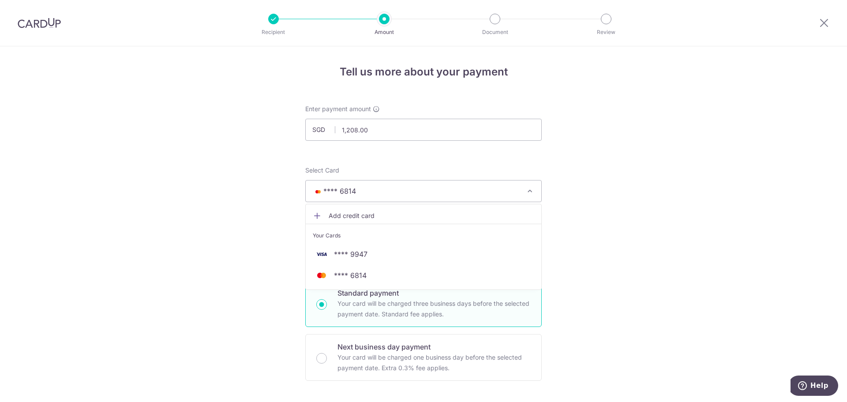
click at [351, 211] on link "Add credit card" at bounding box center [423, 216] width 235 height 16
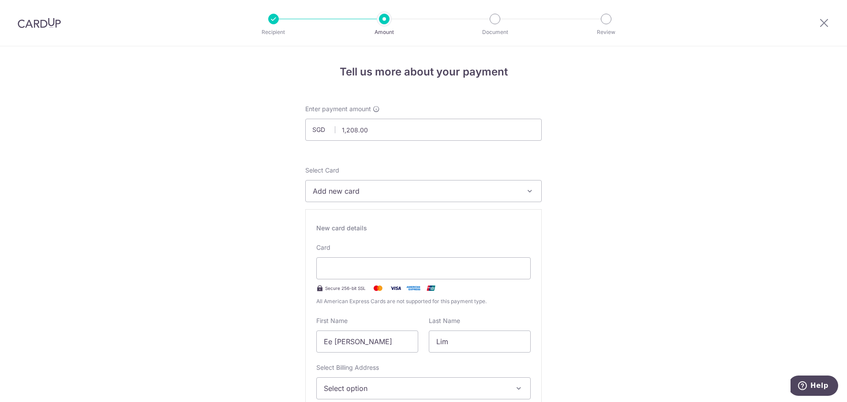
scroll to position [132, 0]
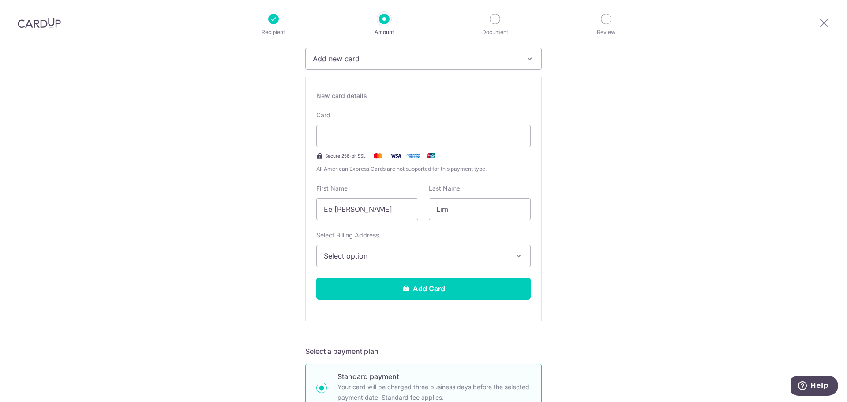
click at [386, 254] on span "Select option" at bounding box center [415, 255] width 183 height 11
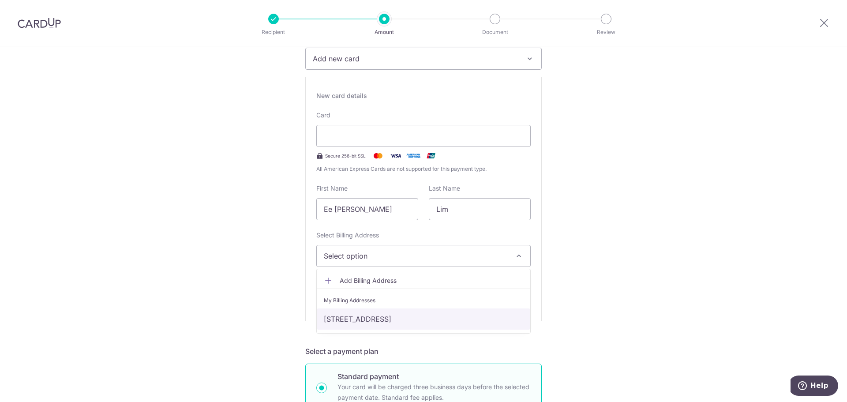
click at [354, 320] on link "[STREET_ADDRESS]" at bounding box center [423, 318] width 213 height 21
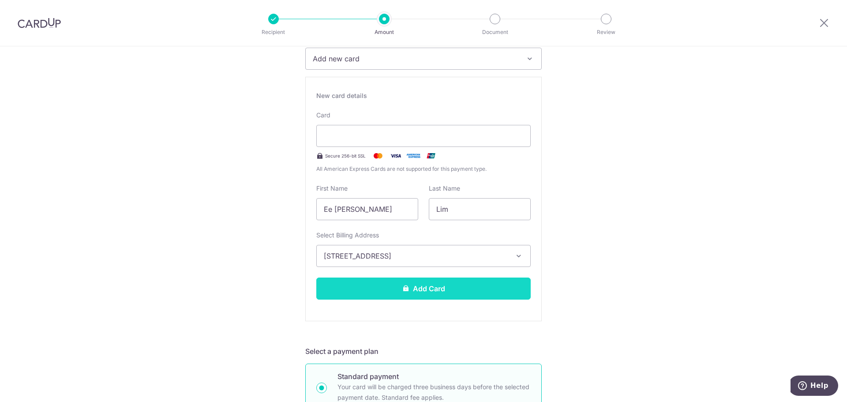
click at [432, 290] on button "Add Card" at bounding box center [423, 288] width 214 height 22
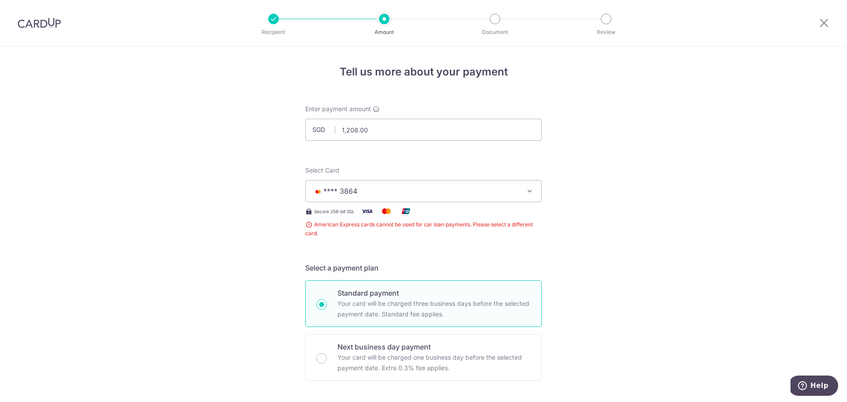
click at [523, 185] on button "**** 3864" at bounding box center [423, 191] width 236 height 22
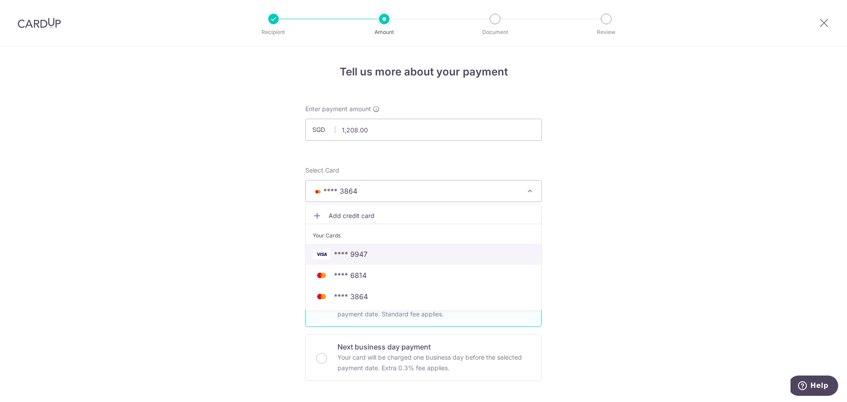
click at [355, 254] on span "**** 9947" at bounding box center [351, 254] width 34 height 11
type input "30/06/2030"
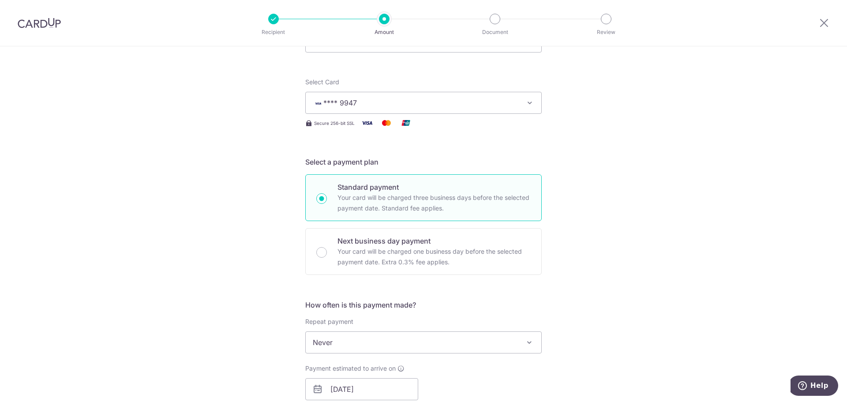
scroll to position [176, 0]
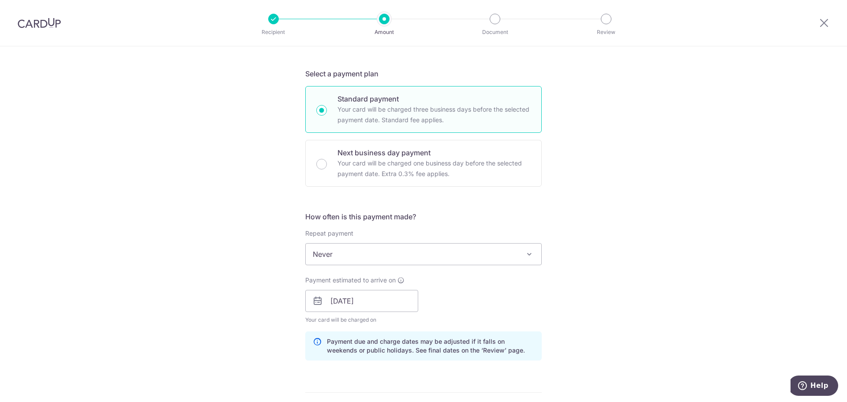
click at [502, 250] on span "Never" at bounding box center [423, 253] width 235 height 21
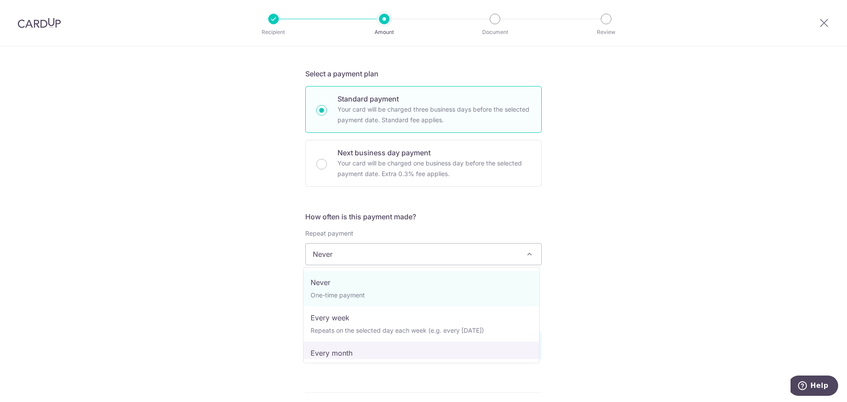
select select "3"
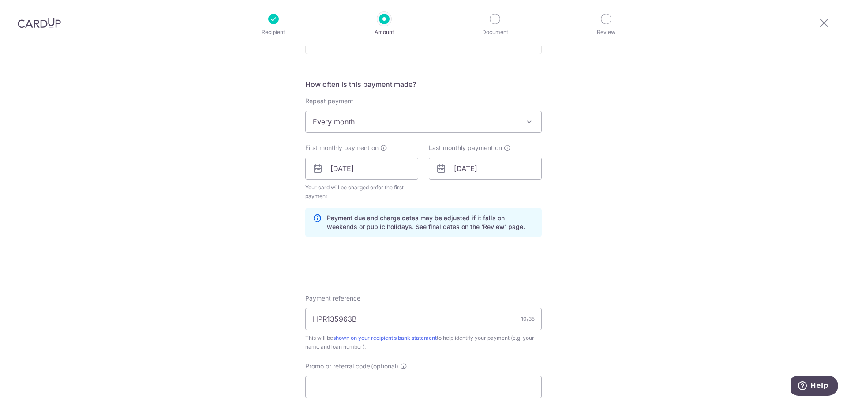
scroll to position [441, 0]
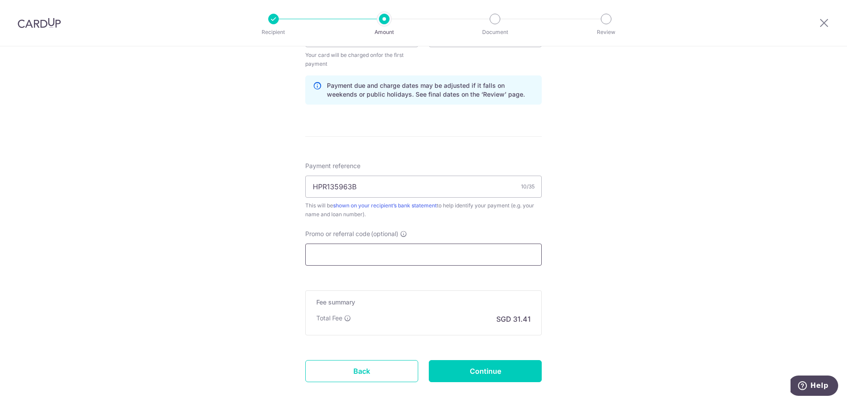
click at [357, 254] on input "Promo or referral code (optional)" at bounding box center [423, 254] width 236 height 22
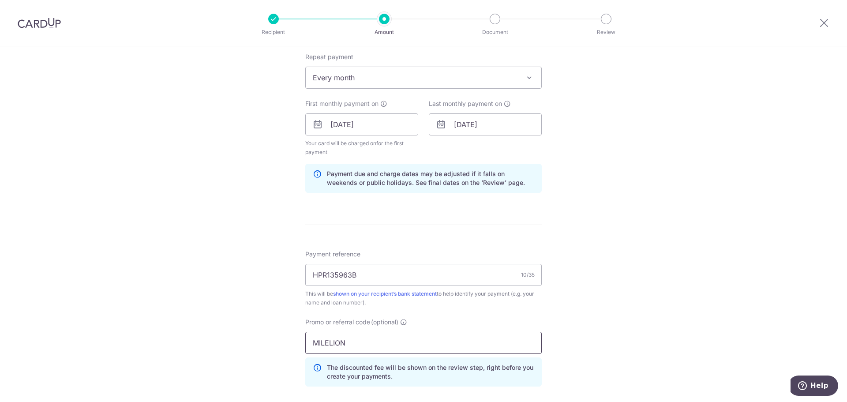
scroll to position [527, 0]
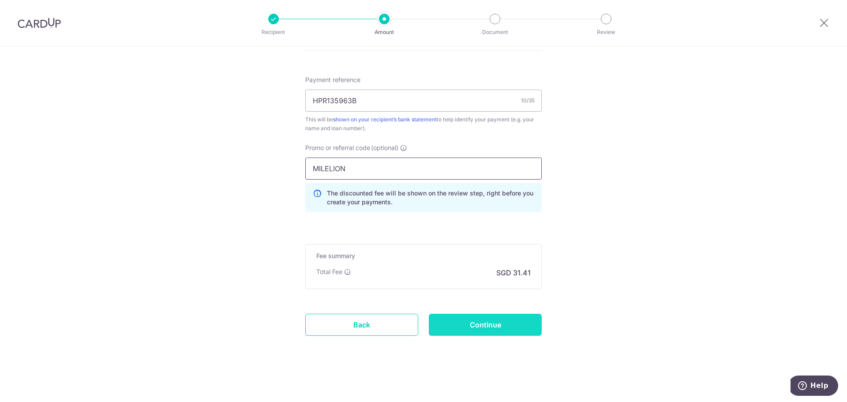
type input "MILELION"
click at [482, 321] on input "Continue" at bounding box center [485, 324] width 113 height 22
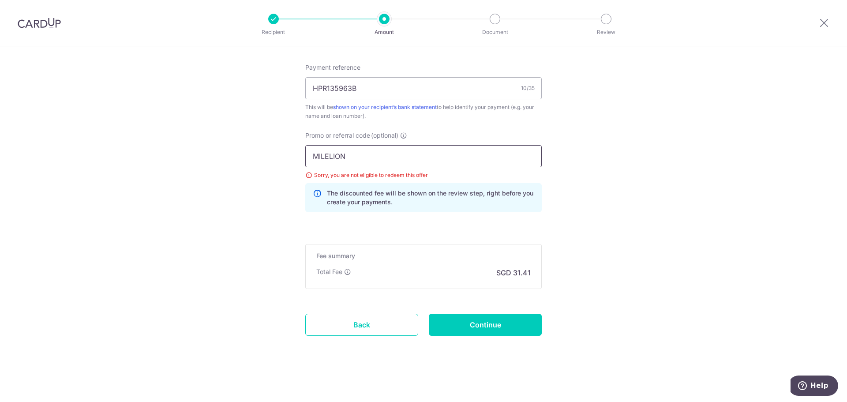
drag, startPoint x: 252, startPoint y: 147, endPoint x: 212, endPoint y: 142, distance: 40.5
type input "REC185"
click at [469, 321] on input "Continue" at bounding box center [485, 324] width 113 height 22
